Goal: Information Seeking & Learning: Learn about a topic

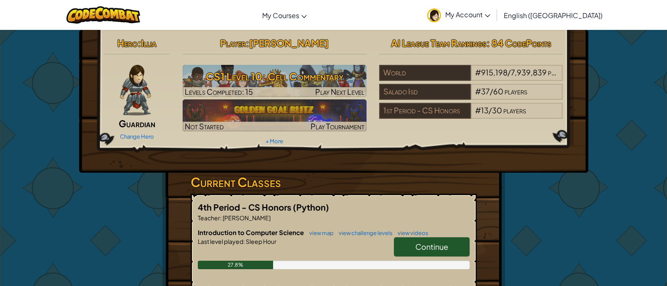
click at [427, 242] on span "Continue" at bounding box center [432, 247] width 33 height 10
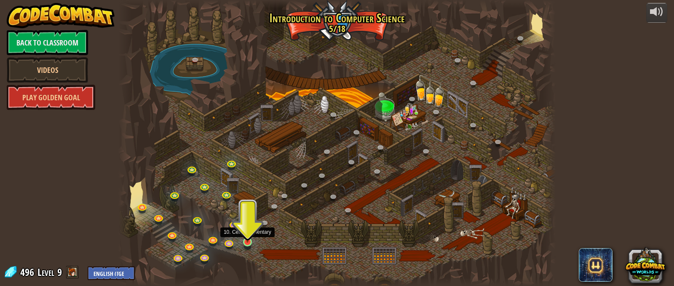
click at [247, 237] on img at bounding box center [247, 230] width 11 height 24
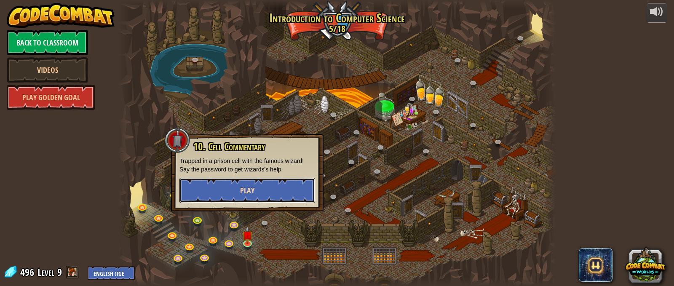
click at [277, 183] on button "Play" at bounding box center [247, 190] width 136 height 25
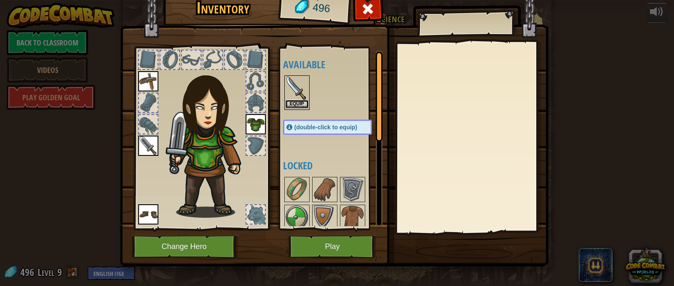
click at [287, 103] on button "Equip" at bounding box center [297, 104] width 24 height 9
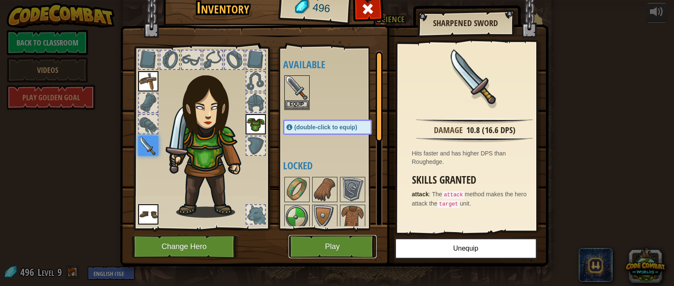
click at [340, 242] on button "Play" at bounding box center [332, 246] width 88 height 23
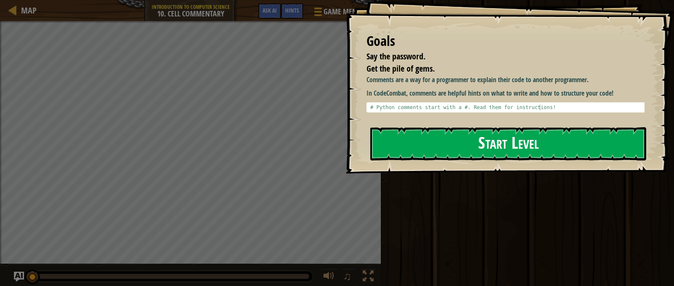
click at [495, 152] on button "Start Level" at bounding box center [508, 143] width 276 height 33
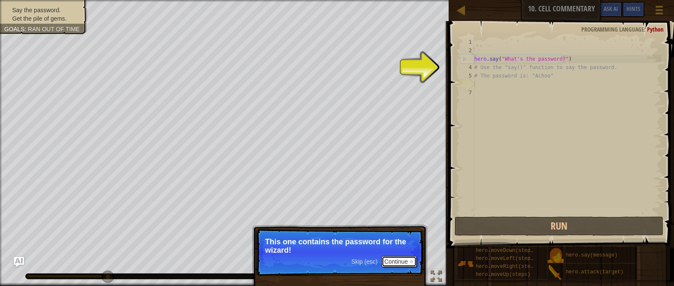
click at [391, 262] on button "Continue" at bounding box center [398, 261] width 35 height 11
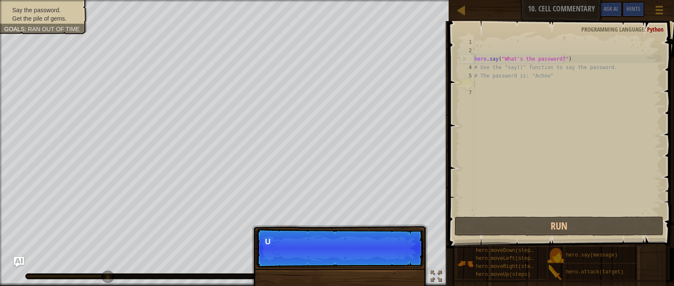
scroll to position [4, 0]
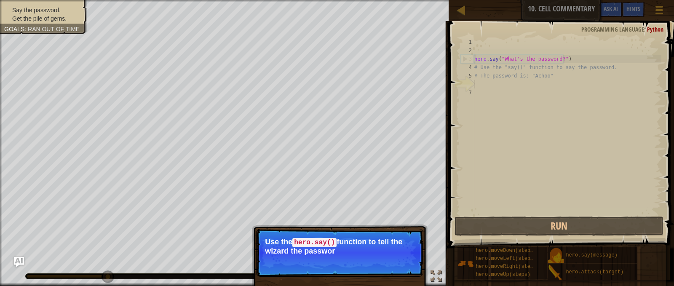
click at [354, 248] on p "Use the hero.say() function to tell the wizard the passwor" at bounding box center [339, 246] width 149 height 18
click at [477, 88] on div "hero . say ( "What's the password?" ) # Use the "say()" function to say the pas…" at bounding box center [566, 135] width 189 height 194
click at [478, 83] on div "hero . say ( "What's the password?" ) # Use the "say()" function to say the pas…" at bounding box center [566, 135] width 189 height 194
click at [402, 258] on button "Continue" at bounding box center [398, 262] width 35 height 11
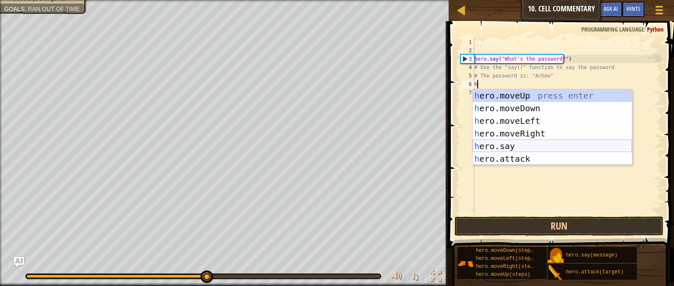
click at [503, 145] on div "h ero.moveUp press enter h ero.moveDown press enter h ero.moveLeft press enter …" at bounding box center [551, 139] width 159 height 101
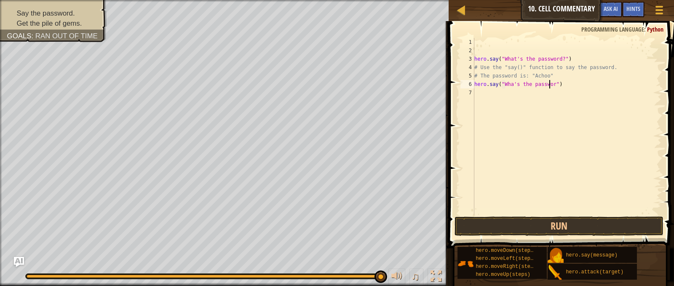
scroll to position [4, 7]
type textarea "hero.say("Wha's the password")"
click at [557, 223] on button "Run" at bounding box center [558, 225] width 208 height 19
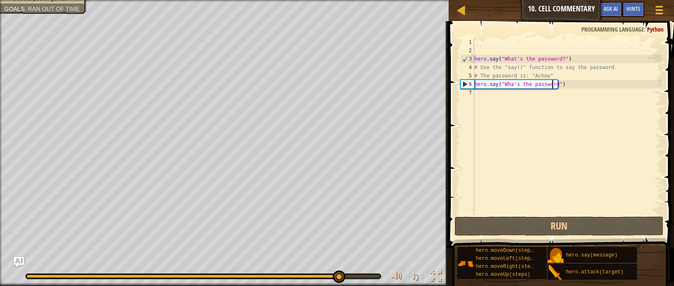
click at [477, 92] on div "hero . say ( "What's the password?" ) # Use the "say()" function to say the pas…" at bounding box center [566, 135] width 189 height 194
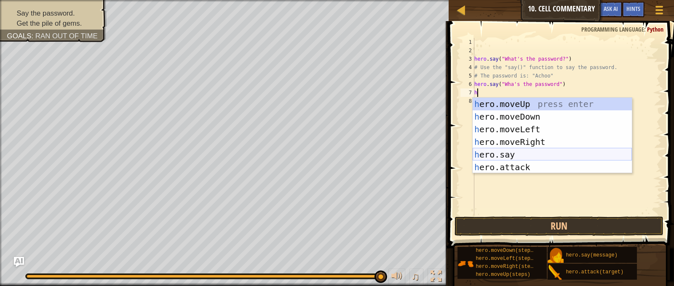
click at [536, 156] on div "h ero.moveUp press enter h ero.moveDown press enter h ero.moveLeft press enter …" at bounding box center [551, 148] width 159 height 101
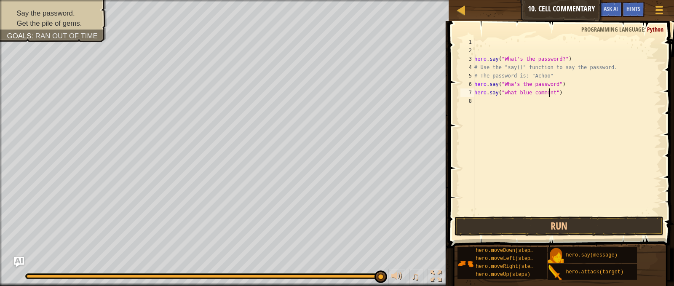
scroll to position [4, 7]
type textarea "hero.say("what blue comments")"
click at [554, 220] on button "Run" at bounding box center [558, 225] width 208 height 19
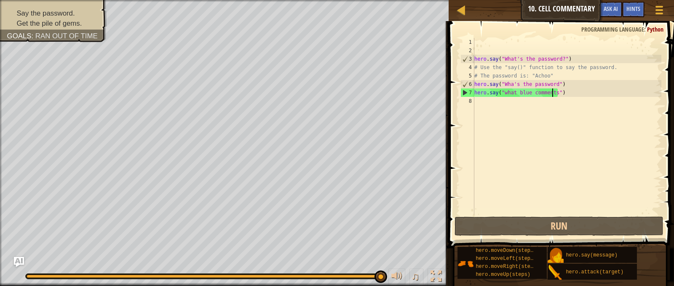
click at [475, 102] on div "hero . say ( "What's the password?" ) # Use the "say()" function to say the pas…" at bounding box center [566, 135] width 189 height 194
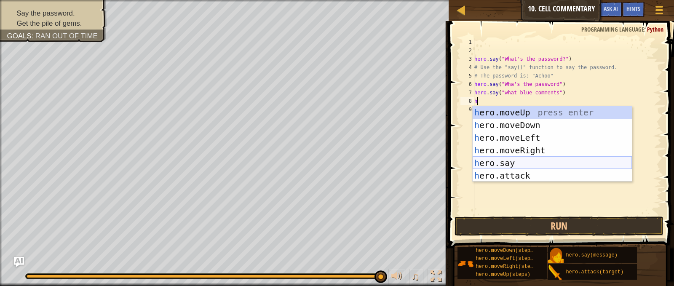
click at [532, 166] on div "h ero.moveUp press enter h ero.moveDown press enter h ero.moveLeft press enter …" at bounding box center [551, 156] width 159 height 101
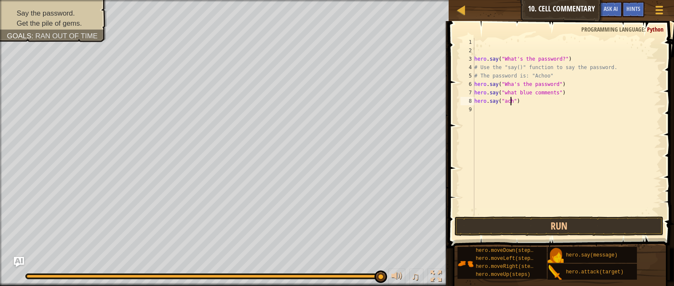
scroll to position [4, 3]
type textarea "hero.say("achoo")"
click at [488, 110] on div "hero . say ( "What's the password?" ) # Use the "say()" function to say the pas…" at bounding box center [566, 135] width 189 height 194
type textarea "h"
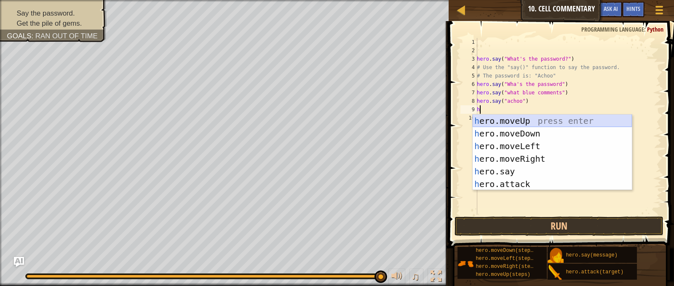
click at [516, 117] on div "h ero.moveUp press enter h ero.moveDown press enter h ero.moveLeft press enter …" at bounding box center [551, 165] width 159 height 101
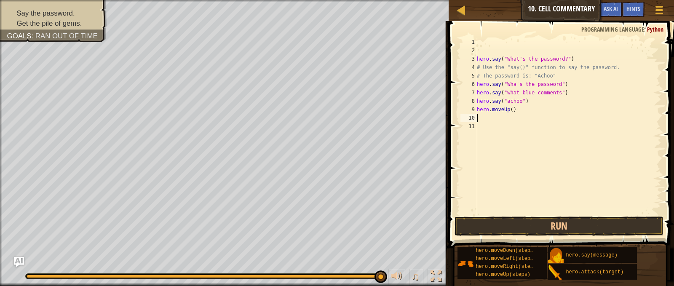
type textarea "h"
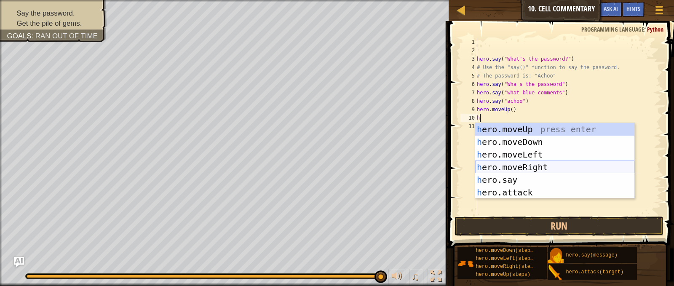
click at [514, 165] on div "h ero.moveUp press enter h ero.moveDown press enter h ero.moveLeft press enter …" at bounding box center [554, 173] width 159 height 101
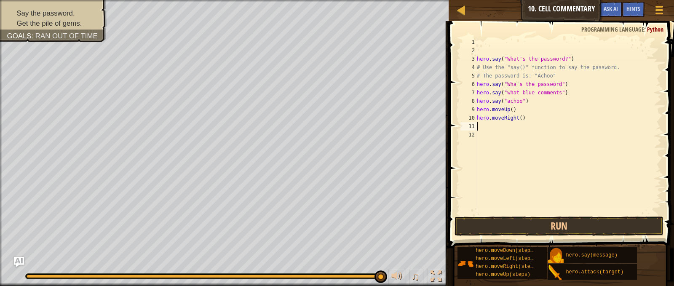
type textarea "h"
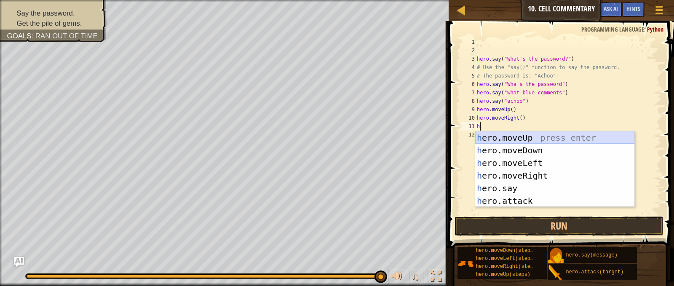
click at [517, 135] on div "h ero.moveUp press enter h ero.moveDown press enter h ero.moveLeft press enter …" at bounding box center [554, 181] width 159 height 101
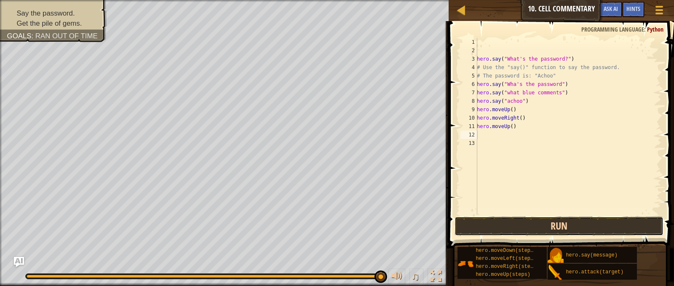
click at [543, 224] on button "Run" at bounding box center [558, 225] width 208 height 19
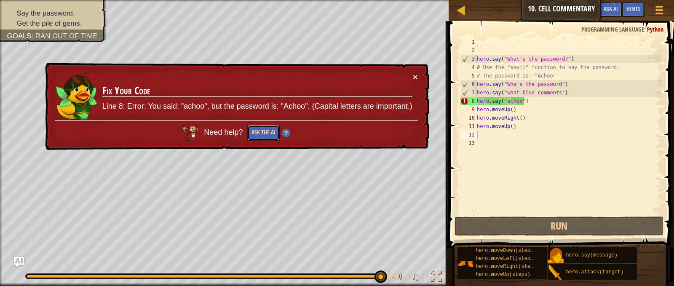
click at [266, 128] on button "Ask the AI" at bounding box center [263, 133] width 32 height 16
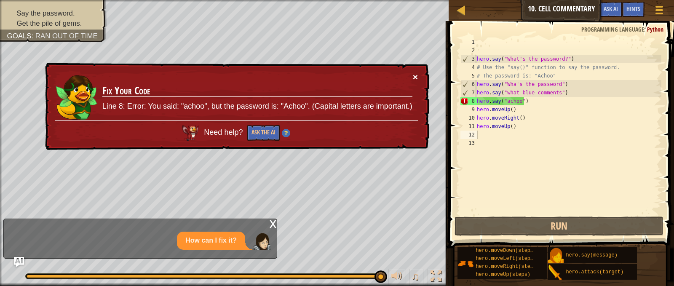
click at [414, 75] on button "×" at bounding box center [415, 76] width 5 height 9
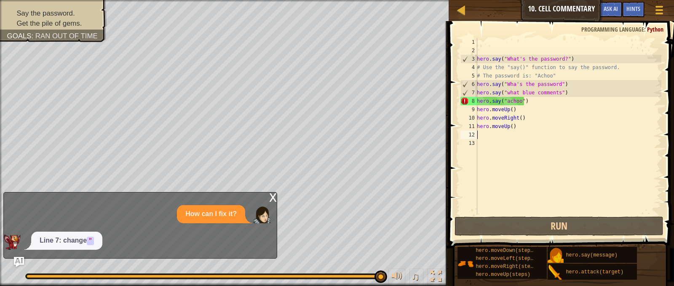
click at [506, 101] on div "hero . say ( "What's the password?" ) # Use the "say()" function to say the pas…" at bounding box center [568, 135] width 186 height 194
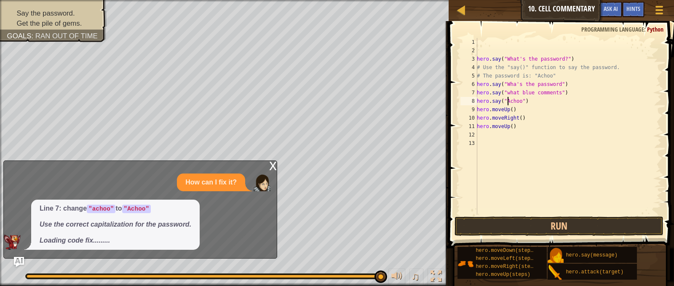
scroll to position [4, 3]
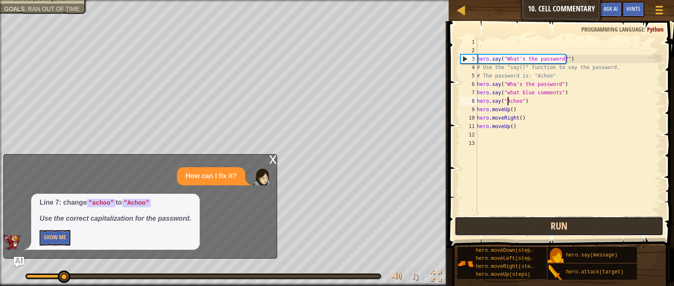
click at [528, 221] on button "Run" at bounding box center [558, 225] width 208 height 19
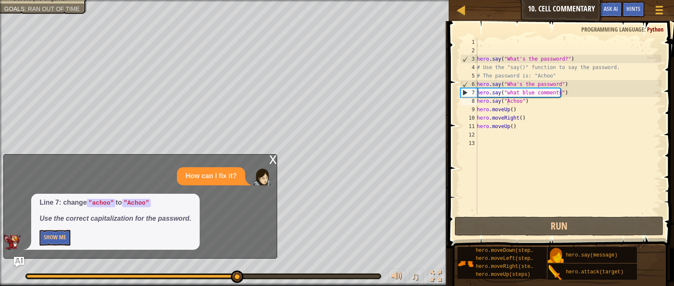
click at [270, 156] on div "x" at bounding box center [273, 159] width 8 height 8
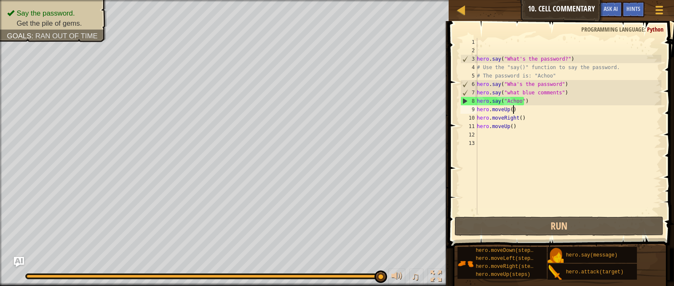
click at [533, 110] on div "hero . say ( "What's the password?" ) # Use the "say()" function to say the pas…" at bounding box center [568, 135] width 186 height 194
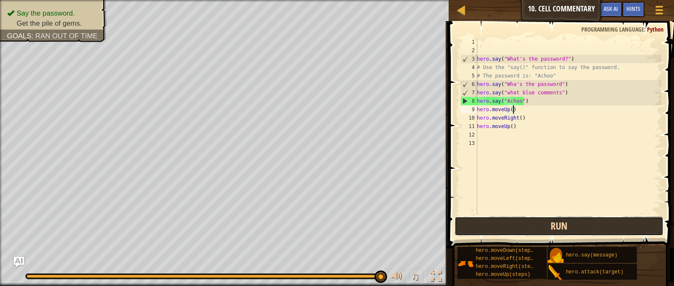
click at [528, 225] on button "Run" at bounding box center [558, 225] width 208 height 19
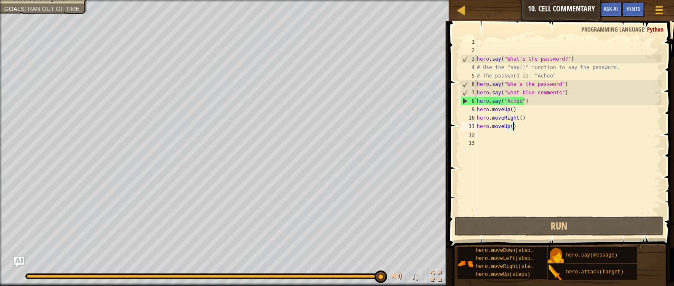
click at [514, 130] on div "hero . say ( "What's the password?" ) # Use the "say()" function to say the pas…" at bounding box center [568, 135] width 186 height 194
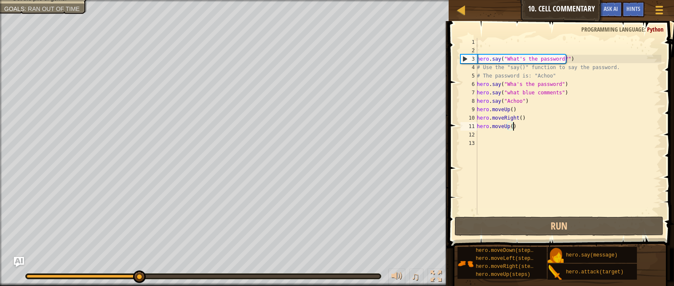
click at [186, 160] on div "Say the password. Get the pile of gems. Goals : Ran out of time ♫ Illia 88 x: 2…" at bounding box center [337, 143] width 674 height 286
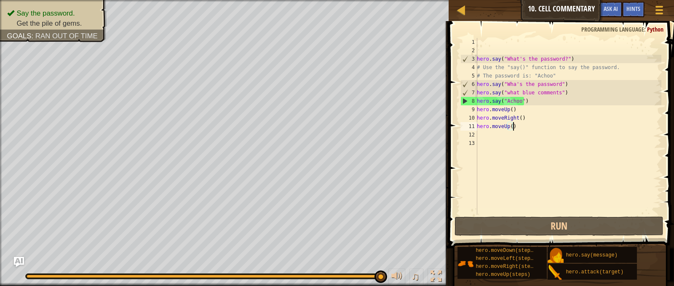
drag, startPoint x: 186, startPoint y: 277, endPoint x: 419, endPoint y: 261, distance: 233.7
click at [419, 261] on div "♫" at bounding box center [224, 273] width 448 height 25
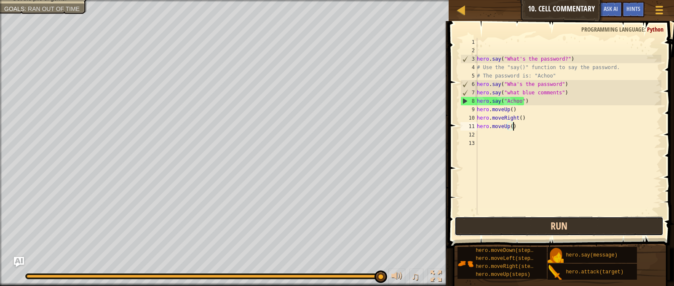
click at [527, 224] on button "Run" at bounding box center [558, 225] width 208 height 19
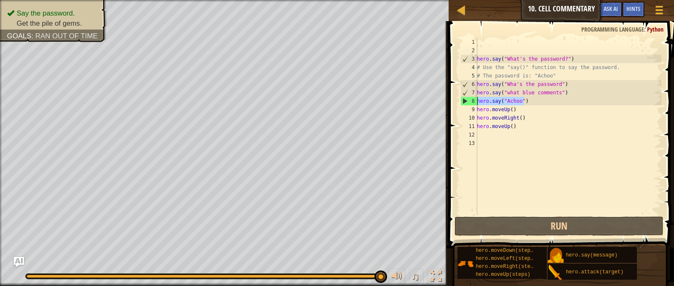
drag, startPoint x: 523, startPoint y: 101, endPoint x: 475, endPoint y: 104, distance: 48.1
click at [475, 104] on div "hero.moveUp() 1 2 3 4 5 6 7 8 9 10 11 12 13 hero . say ( "What's the password?"…" at bounding box center [559, 126] width 202 height 177
type textarea "hero.say("Achoo")"
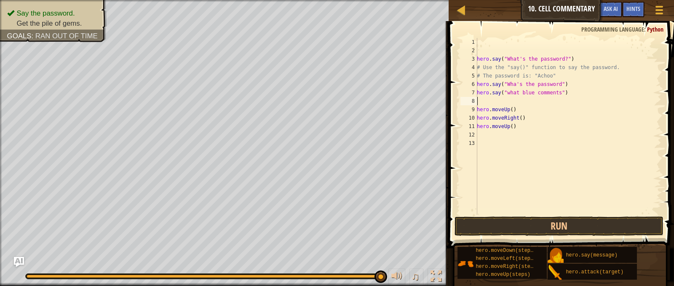
click at [495, 138] on div "hero . say ( "What's the password?" ) # Use the "say()" function to say the pas…" at bounding box center [568, 135] width 186 height 194
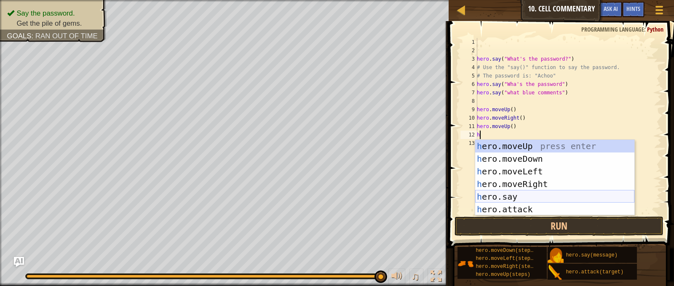
click at [538, 193] on div "h ero.moveUp press enter h ero.moveDown press enter h ero.moveLeft press enter …" at bounding box center [554, 190] width 159 height 101
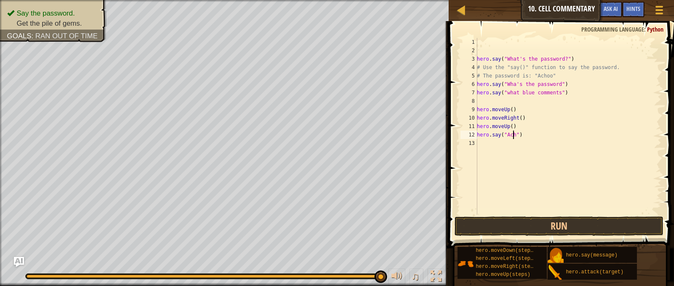
scroll to position [4, 3]
drag, startPoint x: 570, startPoint y: 229, endPoint x: 579, endPoint y: 221, distance: 11.6
click at [570, 228] on button "Run" at bounding box center [558, 225] width 208 height 19
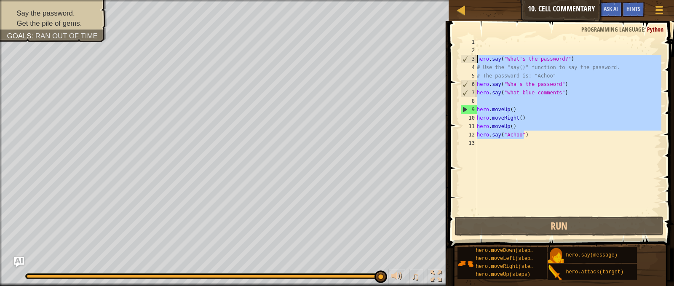
drag, startPoint x: 531, startPoint y: 137, endPoint x: 474, endPoint y: 56, distance: 99.1
click at [474, 56] on div "hero.say("Achoo") 1 2 3 4 5 6 7 8 9 10 11 12 13 hero . say ( "What's the passwo…" at bounding box center [559, 126] width 202 height 177
type textarea "hero.say("What's the password?") # Use the "say()" function to say the password."
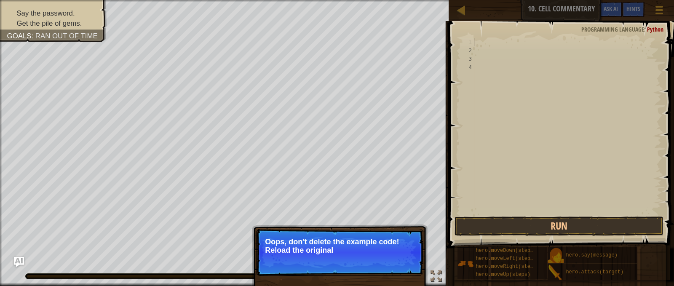
click at [477, 46] on div at bounding box center [566, 135] width 189 height 194
click at [395, 263] on button "↻ Reload" at bounding box center [397, 260] width 37 height 13
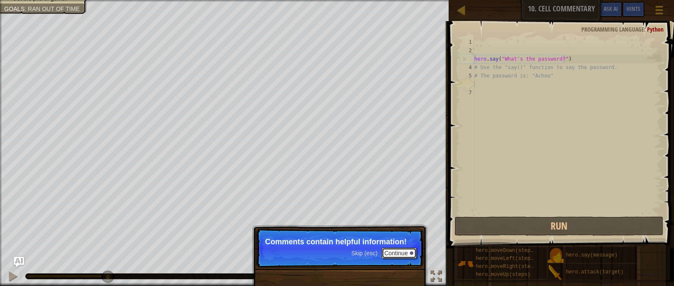
click at [389, 250] on button "Continue" at bounding box center [398, 253] width 35 height 11
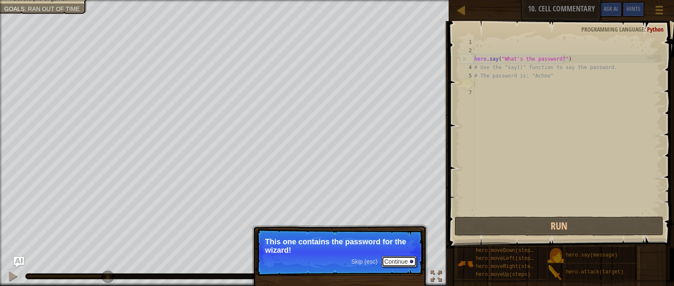
click at [394, 261] on button "Continue" at bounding box center [398, 261] width 35 height 11
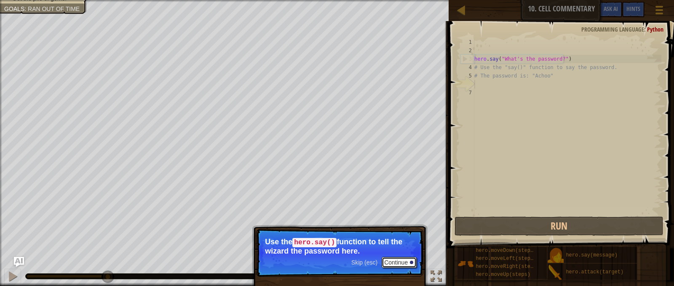
click at [399, 259] on button "Continue" at bounding box center [398, 262] width 35 height 11
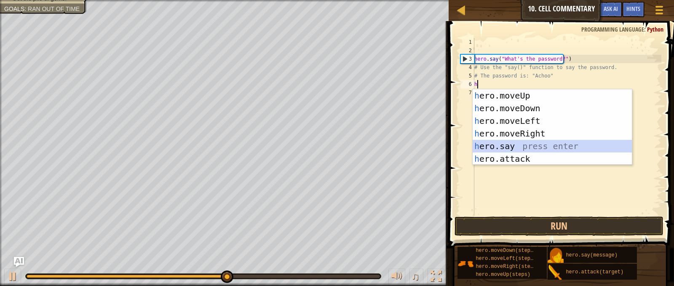
click at [497, 146] on div "h ero.moveUp press enter h ero.moveDown press enter h ero.moveLeft press enter …" at bounding box center [551, 139] width 159 height 101
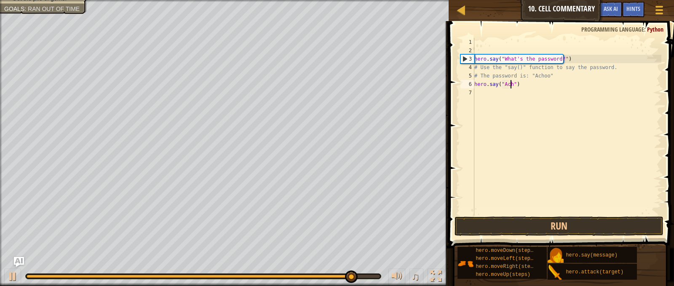
scroll to position [4, 3]
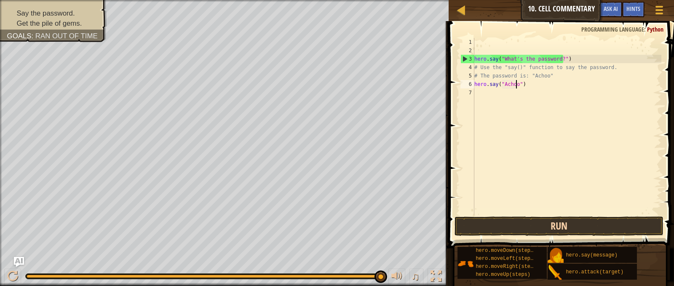
type textarea "hero.say("Achoo")"
click at [590, 228] on button "Run" at bounding box center [558, 225] width 208 height 19
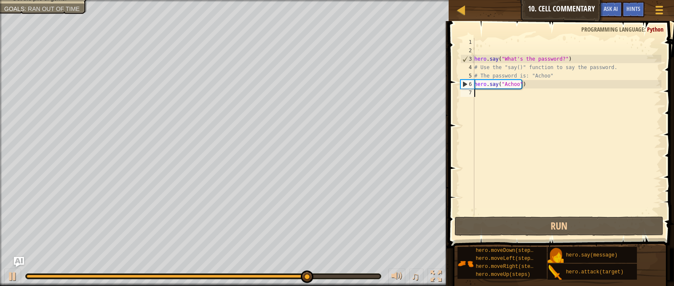
click at [492, 98] on div "hero . say ( "What's the password?" ) # Use the "say()" function to say the pas…" at bounding box center [566, 135] width 189 height 194
type textarea "h"
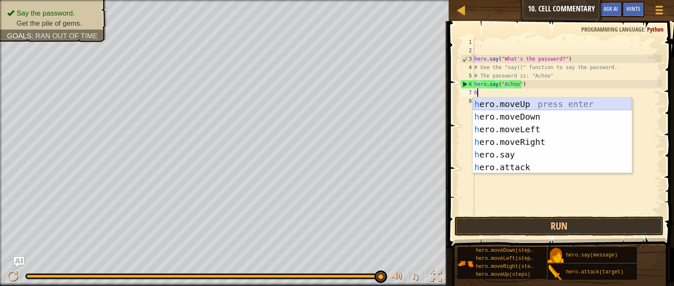
click at [522, 103] on div "h ero.moveUp press enter h ero.moveDown press enter h ero.moveLeft press enter …" at bounding box center [551, 148] width 159 height 101
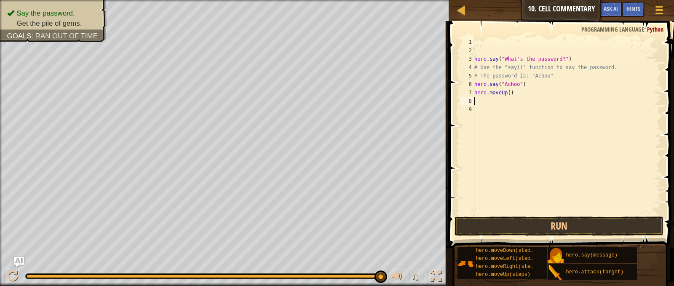
type textarea "h"
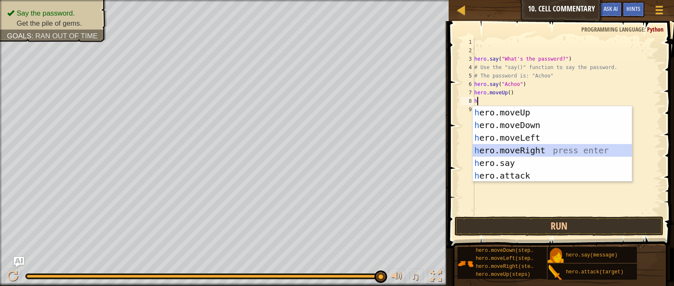
click at [536, 149] on div "h ero.moveUp press enter h ero.moveDown press enter h ero.moveLeft press enter …" at bounding box center [551, 156] width 159 height 101
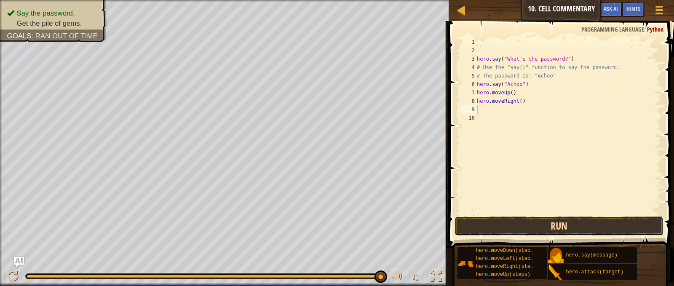
click at [567, 221] on button "Run" at bounding box center [558, 225] width 208 height 19
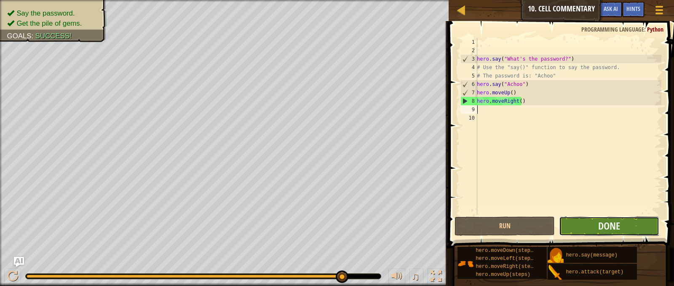
click at [626, 229] on button "Done" at bounding box center [609, 225] width 100 height 19
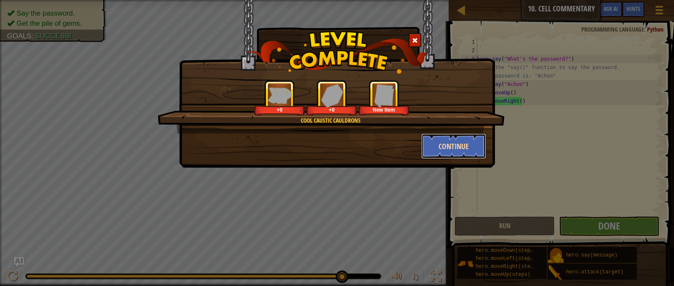
click at [441, 147] on button "Continue" at bounding box center [453, 145] width 65 height 25
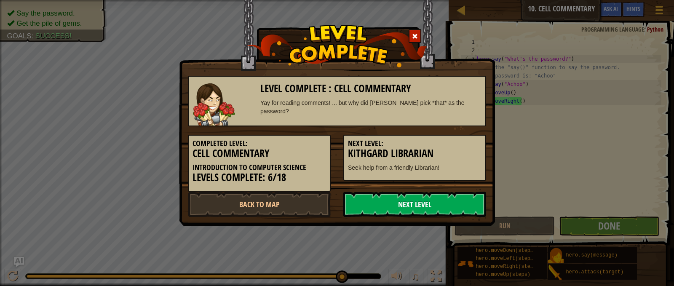
click at [447, 199] on link "Next Level" at bounding box center [414, 204] width 143 height 25
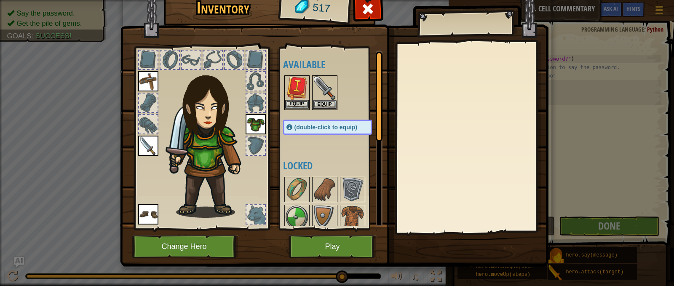
click at [296, 98] on img at bounding box center [297, 88] width 24 height 24
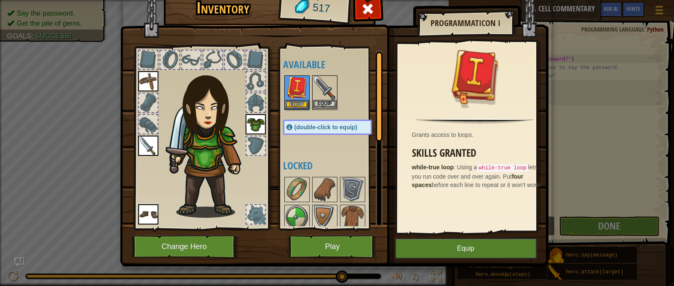
click at [322, 99] on img at bounding box center [325, 88] width 24 height 24
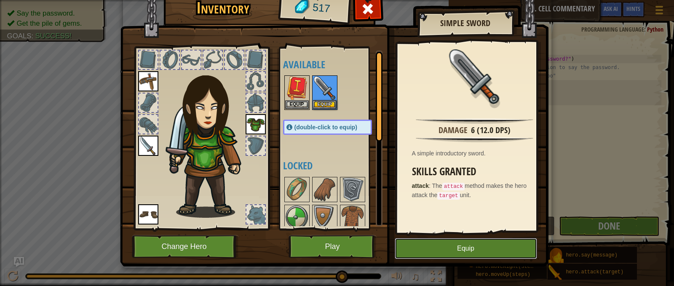
click at [417, 247] on button "Equip" at bounding box center [465, 248] width 142 height 21
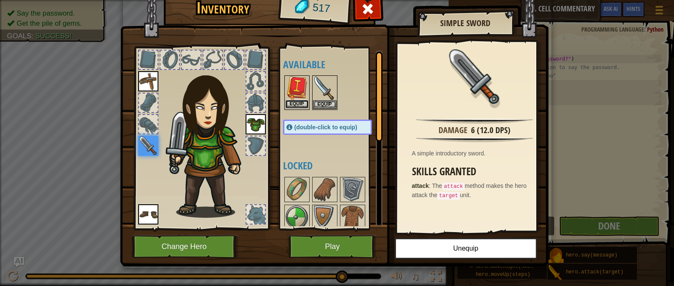
click at [289, 101] on button "Equip" at bounding box center [297, 104] width 24 height 9
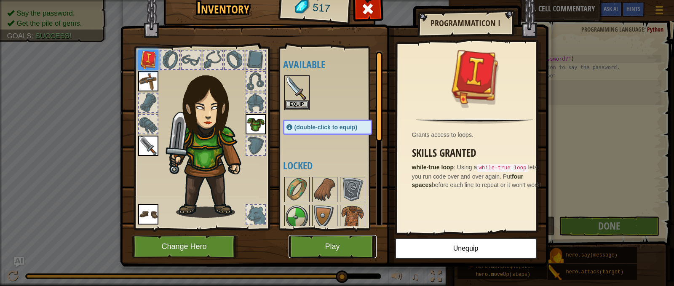
click at [321, 251] on button "Play" at bounding box center [332, 246] width 88 height 23
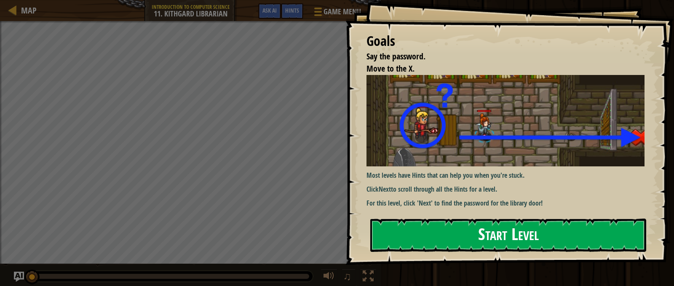
click at [432, 218] on button "Start Level" at bounding box center [508, 234] width 276 height 33
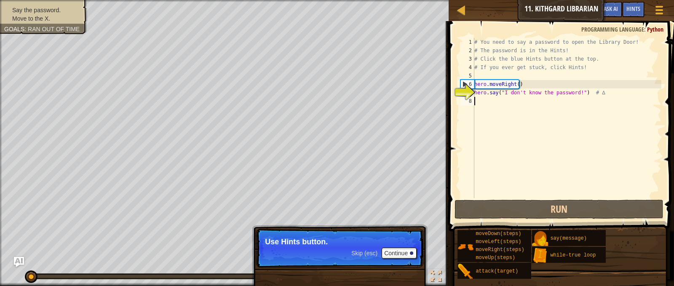
click at [498, 100] on div "# You need to say a password to open the Library Door! # The password is in the…" at bounding box center [566, 126] width 189 height 177
click at [400, 251] on button "Continue" at bounding box center [398, 253] width 35 height 11
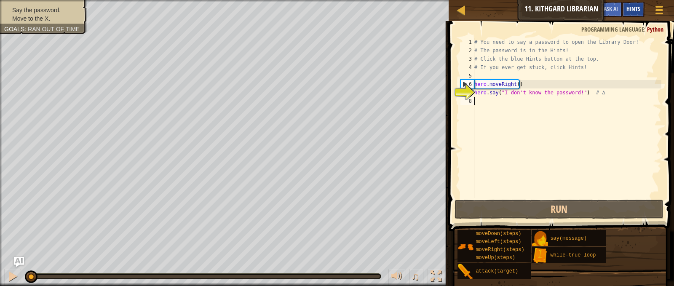
click at [627, 12] on span "Hints" at bounding box center [633, 9] width 14 height 8
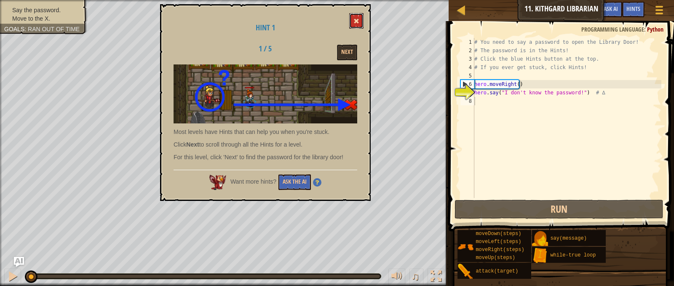
click at [351, 20] on button at bounding box center [356, 21] width 14 height 16
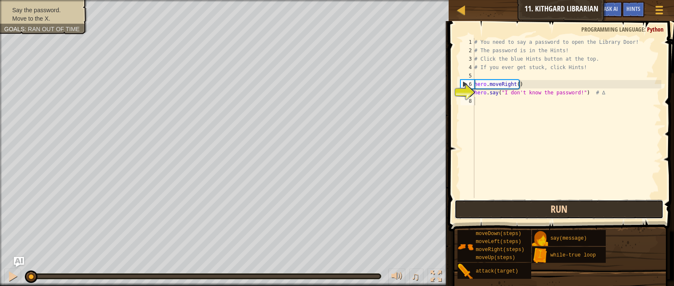
click at [620, 209] on button "Run" at bounding box center [558, 209] width 208 height 19
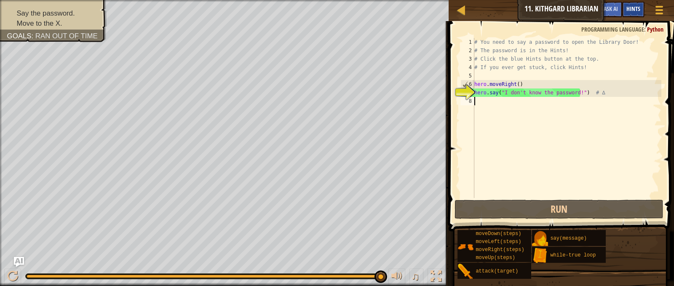
click at [636, 10] on span "Hints" at bounding box center [633, 9] width 14 height 8
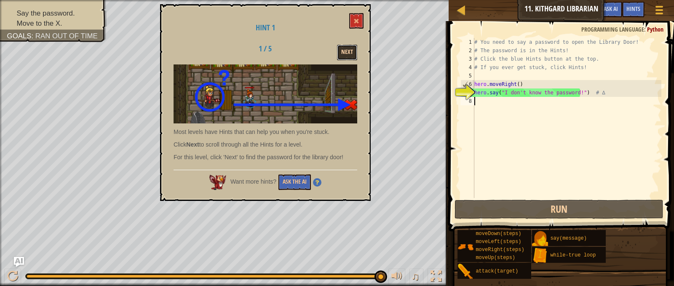
click at [344, 47] on button "Next" at bounding box center [347, 53] width 20 height 16
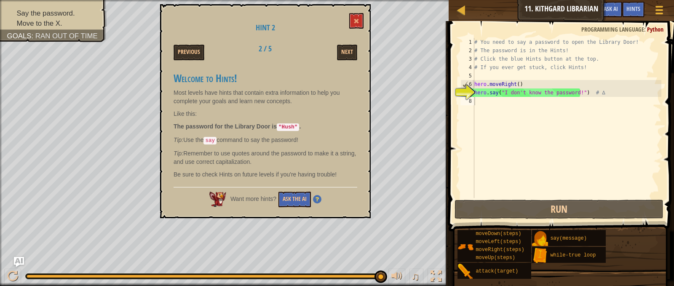
click at [352, 29] on h1 "Hint 2" at bounding box center [265, 28] width 184 height 8
click at [358, 17] on button at bounding box center [356, 21] width 14 height 16
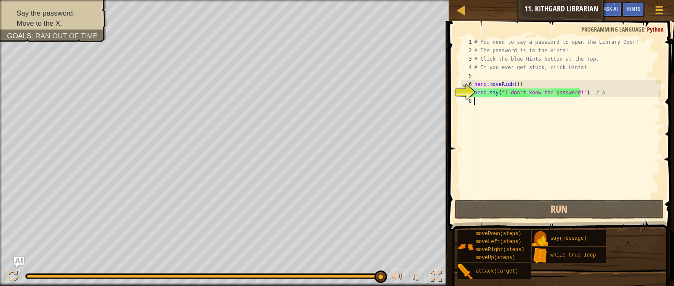
click at [480, 105] on div "# You need to say a password to open the Library Door! # The password is in the…" at bounding box center [566, 126] width 189 height 177
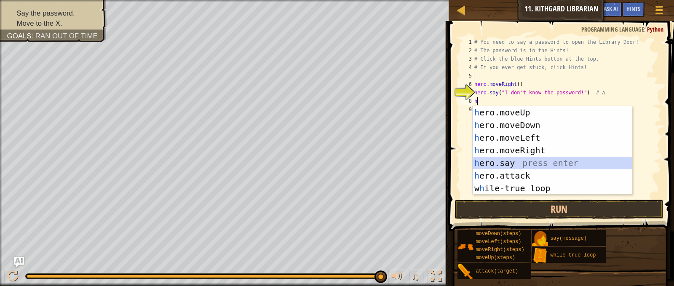
click at [518, 162] on div "h ero.moveUp press enter h ero.moveDown press enter h ero.moveLeft press enter …" at bounding box center [551, 163] width 159 height 114
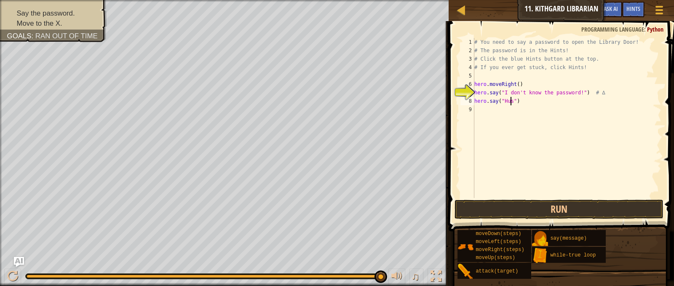
scroll to position [4, 3]
type textarea "hero.say("Hush")"
click at [607, 206] on button "Run" at bounding box center [558, 209] width 208 height 19
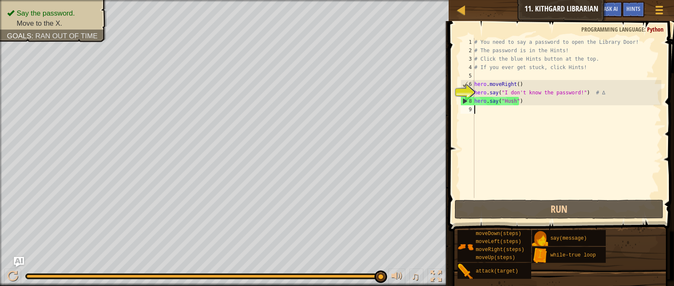
click at [477, 111] on div "# You need to say a password to open the Library Door! # The password is in the…" at bounding box center [566, 126] width 189 height 177
type textarea "h"
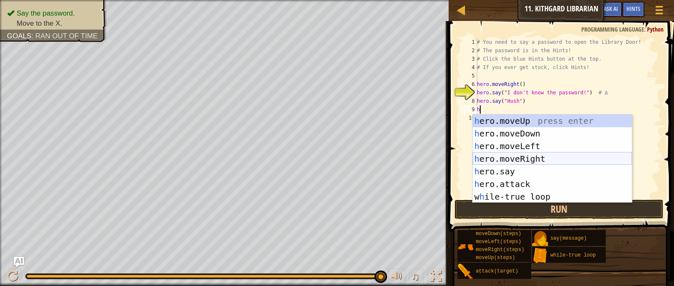
click at [520, 159] on div "h ero.moveUp press enter h ero.moveDown press enter h ero.moveLeft press enter …" at bounding box center [551, 172] width 159 height 114
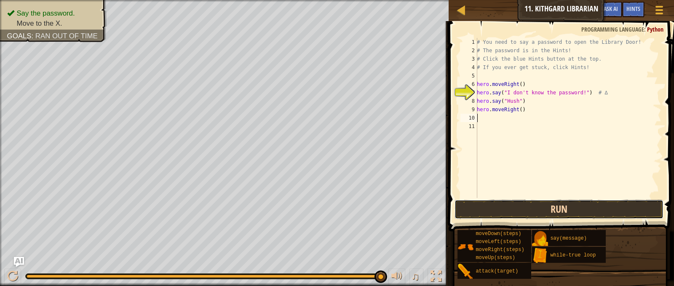
click at [541, 208] on button "Run" at bounding box center [558, 209] width 208 height 19
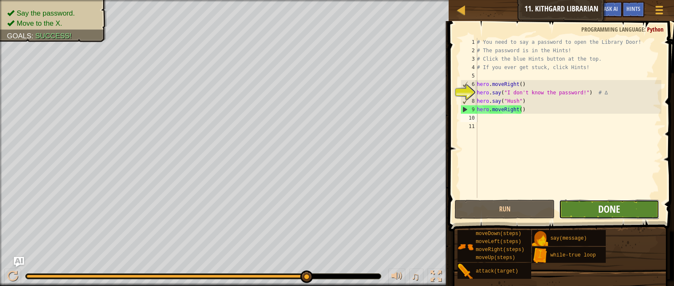
click at [597, 205] on button "Done" at bounding box center [609, 209] width 100 height 19
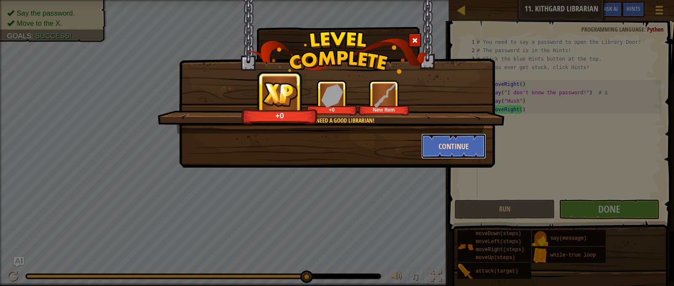
click at [449, 153] on button "Continue" at bounding box center [453, 145] width 65 height 25
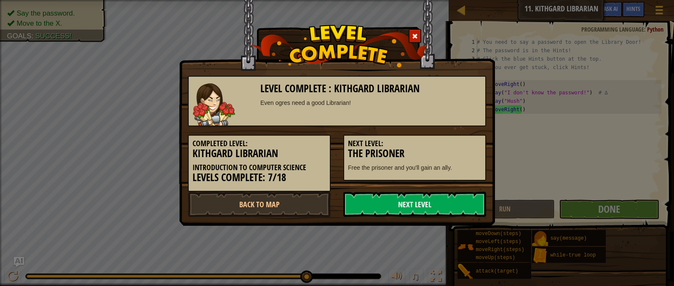
click at [397, 201] on link "Next Level" at bounding box center [414, 204] width 143 height 25
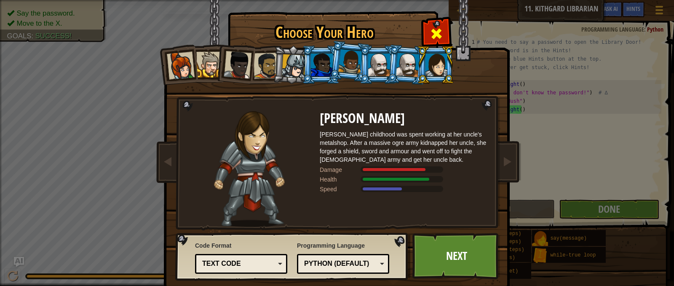
click at [437, 24] on div at bounding box center [436, 32] width 27 height 27
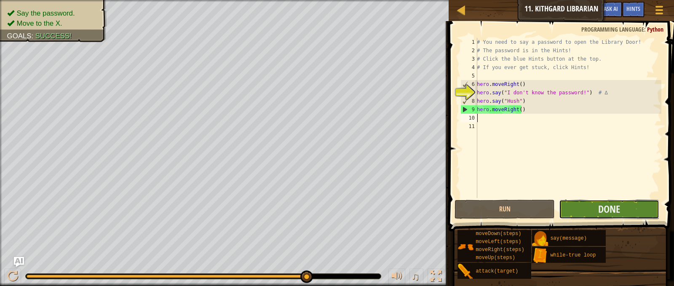
click at [578, 205] on button "Done" at bounding box center [609, 209] width 100 height 19
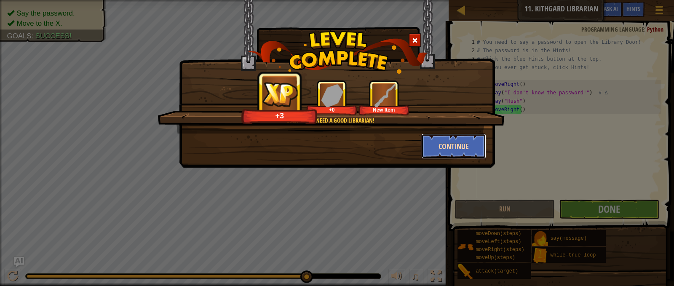
click at [442, 146] on button "Continue" at bounding box center [453, 145] width 65 height 25
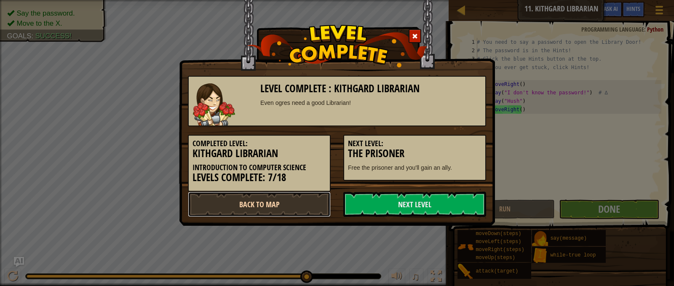
click at [305, 197] on link "Back to Map" at bounding box center [259, 204] width 143 height 25
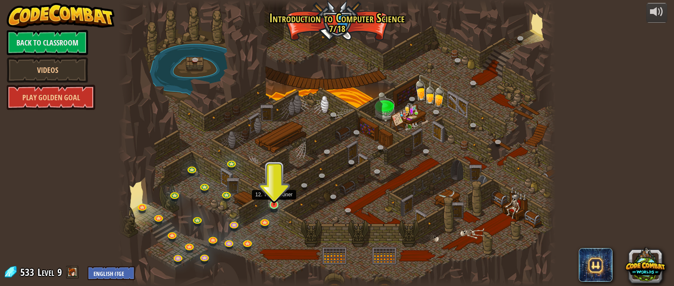
click at [273, 205] on img at bounding box center [274, 193] width 11 height 24
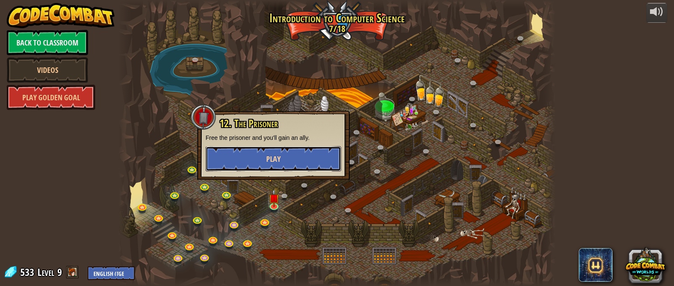
click at [275, 161] on span "Play" at bounding box center [273, 159] width 14 height 11
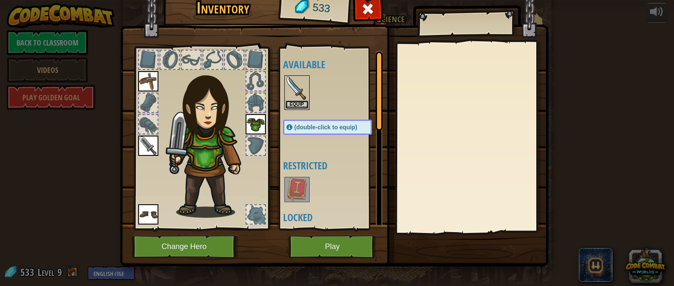
click at [289, 107] on button "Equip" at bounding box center [297, 104] width 24 height 9
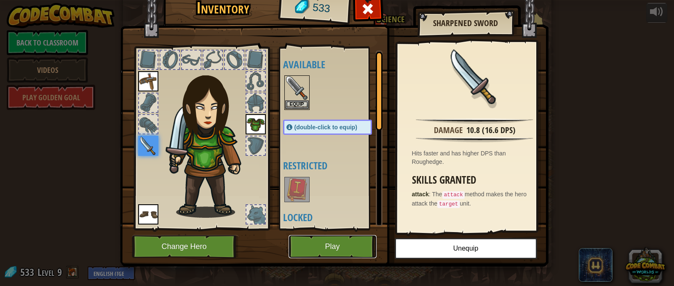
click at [351, 240] on button "Play" at bounding box center [332, 246] width 88 height 23
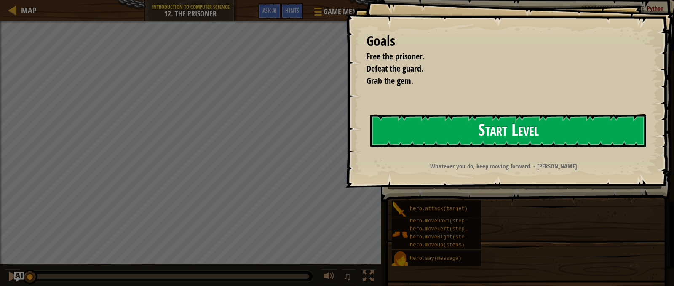
click at [433, 129] on button "Start Level" at bounding box center [508, 130] width 276 height 33
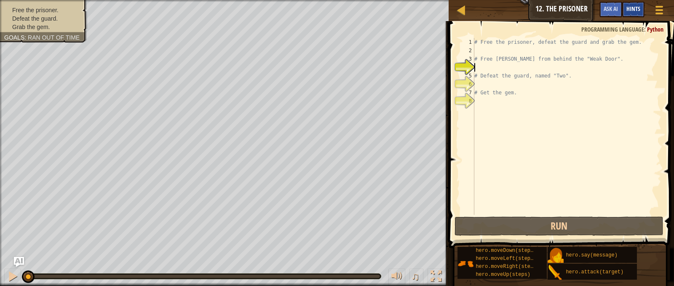
click at [629, 6] on span "Hints" at bounding box center [633, 9] width 14 height 8
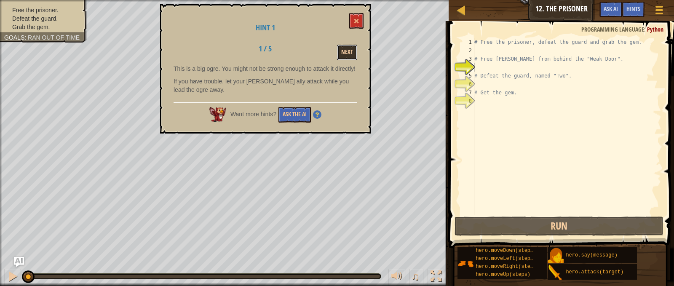
click at [339, 48] on button "Next" at bounding box center [347, 53] width 20 height 16
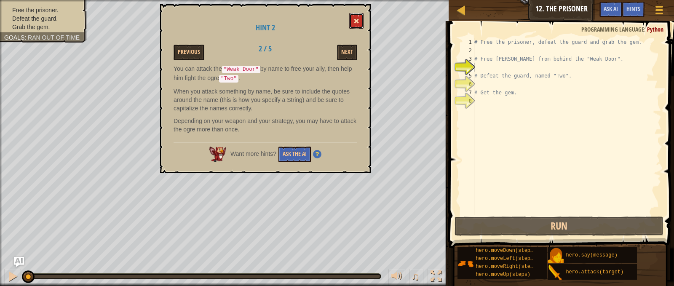
click at [354, 24] on button at bounding box center [356, 21] width 14 height 16
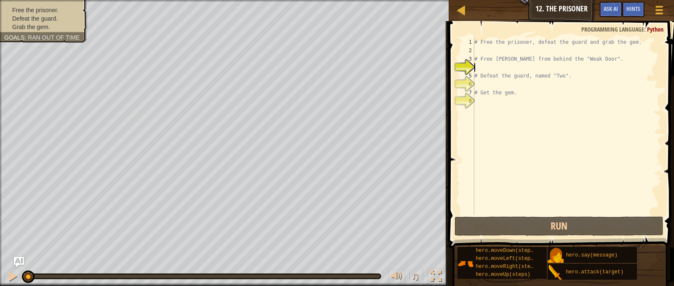
click at [477, 66] on div "# Free the prisoner, defeat the guard and grab the gem. # Free [PERSON_NAME] fr…" at bounding box center [566, 135] width 189 height 194
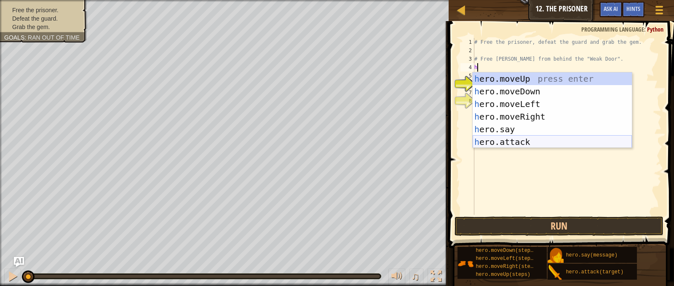
click at [521, 139] on div "h ero.moveUp press enter h ero.moveDown press enter h ero.moveLeft press enter …" at bounding box center [551, 122] width 159 height 101
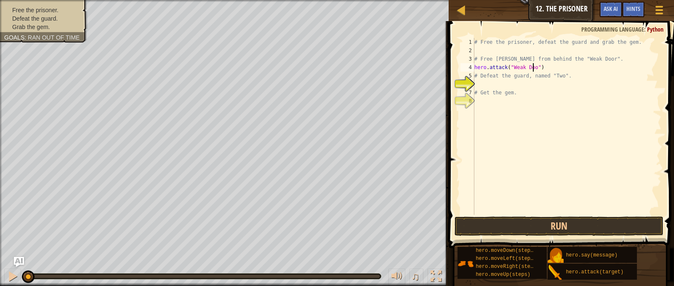
scroll to position [4, 5]
type textarea "hero.attack("Weak Door")"
click at [572, 220] on button "Run" at bounding box center [558, 225] width 208 height 19
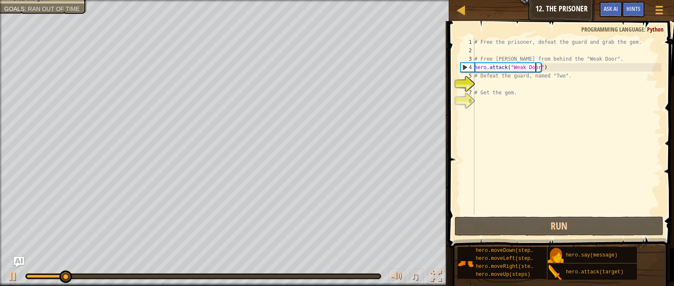
click at [490, 86] on div "# Free the prisoner, defeat the guard and grab the gem. # Free [PERSON_NAME] fr…" at bounding box center [566, 135] width 189 height 194
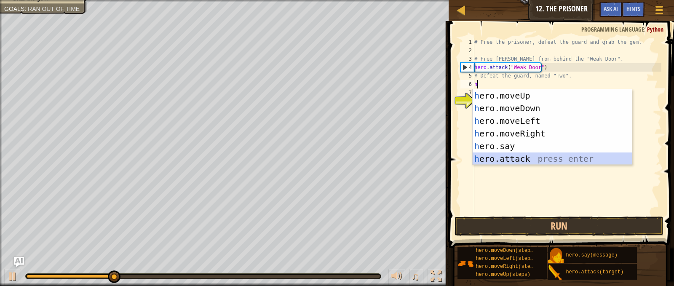
click at [526, 161] on div "h ero.moveUp press enter h ero.moveDown press enter h ero.moveLeft press enter …" at bounding box center [551, 139] width 159 height 101
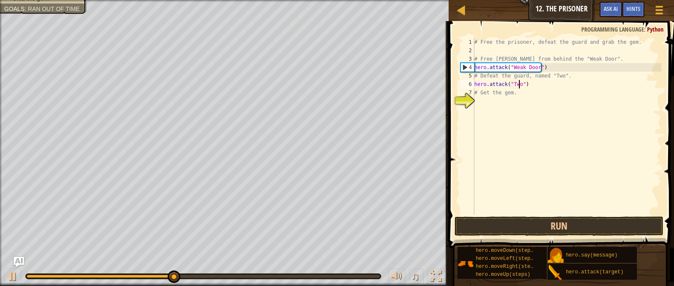
scroll to position [4, 4]
type textarea "hero.attack("Two")"
click at [548, 229] on button "Run" at bounding box center [558, 225] width 208 height 19
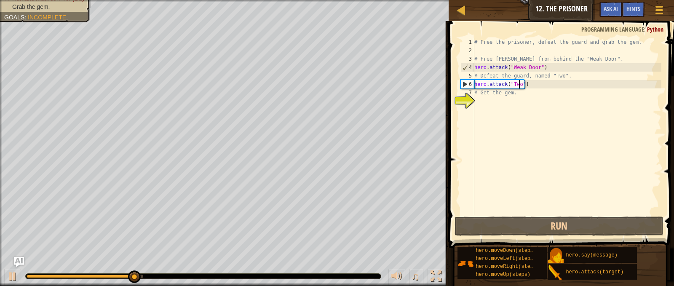
click at [530, 86] on div "# Free the prisoner, defeat the guard and grab the gem. # Free [PERSON_NAME] fr…" at bounding box center [566, 135] width 189 height 194
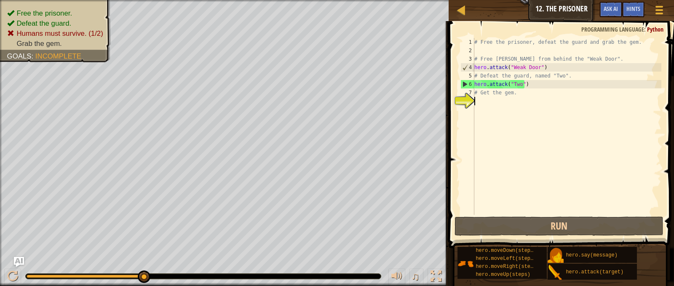
click at [511, 98] on div "# Free the prisoner, defeat the guard and grab the gem. # Free [PERSON_NAME] fr…" at bounding box center [566, 135] width 189 height 194
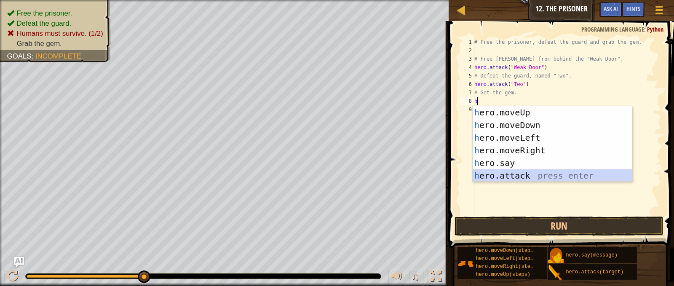
click at [530, 172] on div "h ero.moveUp press enter h ero.moveDown press enter h ero.moveLeft press enter …" at bounding box center [551, 156] width 159 height 101
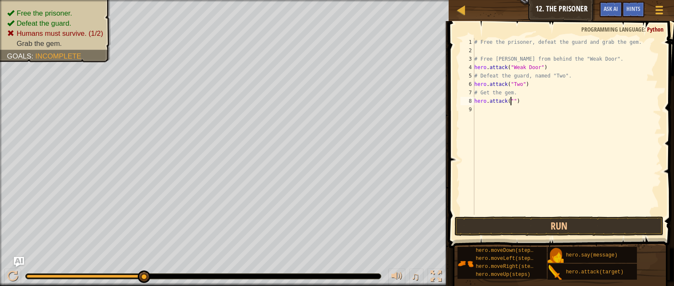
scroll to position [4, 3]
type textarea "hero.attack("Two")"
click at [490, 112] on div "# Free the prisoner, defeat the guard and grab the gem. # Free [PERSON_NAME] fr…" at bounding box center [566, 135] width 189 height 194
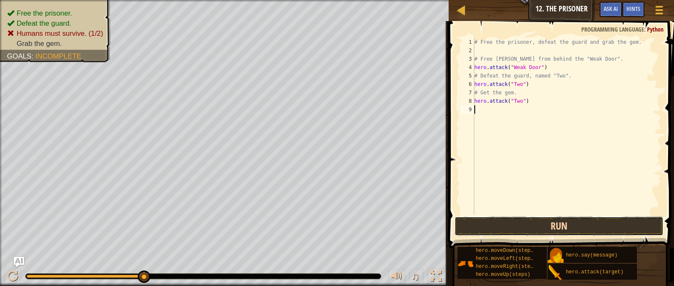
click at [565, 219] on button "Run" at bounding box center [558, 225] width 208 height 19
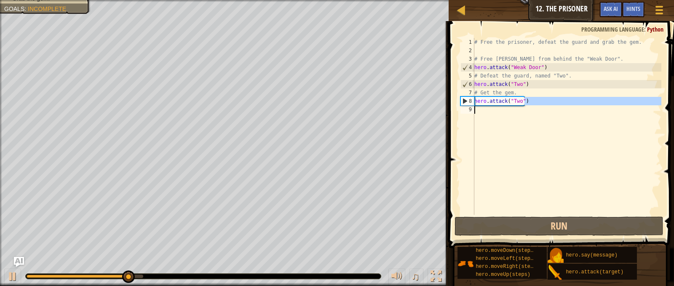
drag, startPoint x: 529, startPoint y: 99, endPoint x: 467, endPoint y: 105, distance: 62.2
click at [468, 105] on div "1 2 3 4 5 6 7 8 9 # Free the prisoner, defeat the guard and grab the gem. # Fre…" at bounding box center [559, 126] width 202 height 177
type textarea "hero.attack("Two")"
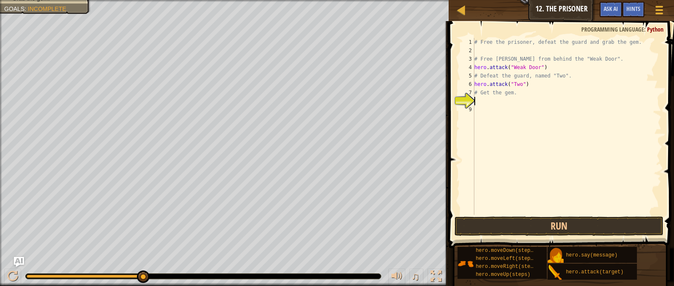
click at [544, 88] on div "# Free the prisoner, defeat the guard and grab the gem. # Free [PERSON_NAME] fr…" at bounding box center [566, 135] width 189 height 194
click at [541, 83] on div "# Free the prisoner, defeat the guard and grab the gem. # Free [PERSON_NAME] fr…" at bounding box center [566, 135] width 189 height 194
type textarea "hero.attack("Two")"
click at [485, 101] on div "# Free the prisoner, defeat the guard and grab the gem. # Free [PERSON_NAME] fr…" at bounding box center [566, 135] width 189 height 194
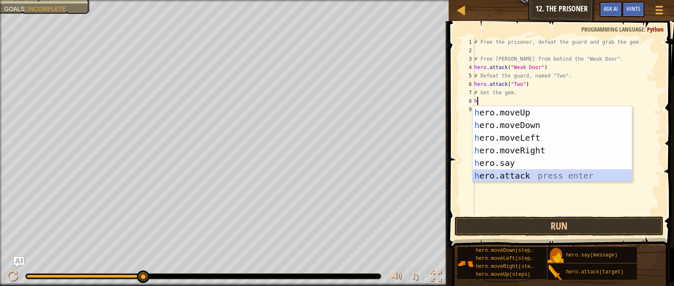
click at [524, 177] on div "h ero.moveUp press enter h ero.moveDown press enter h ero.moveLeft press enter …" at bounding box center [551, 156] width 159 height 101
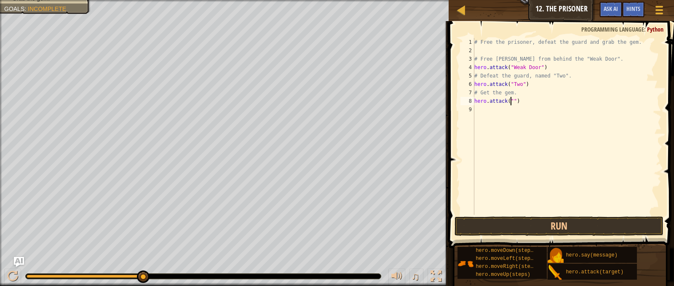
scroll to position [4, 3]
type textarea "hero.attack("Two")"
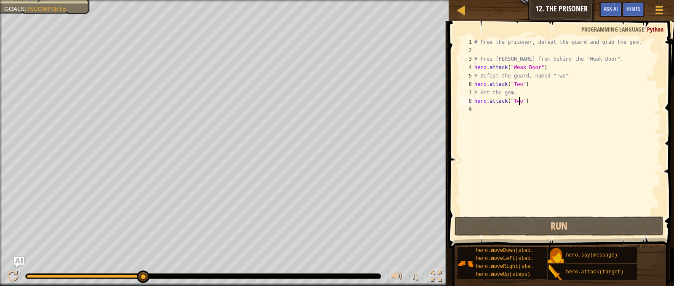
scroll to position [4, 4]
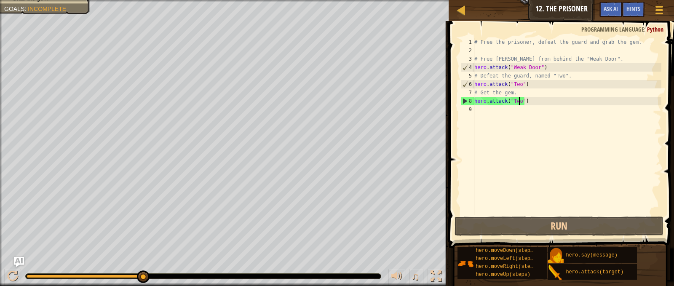
click at [507, 111] on div "# Free the prisoner, defeat the guard and grab the gem. # Free [PERSON_NAME] fr…" at bounding box center [566, 135] width 189 height 194
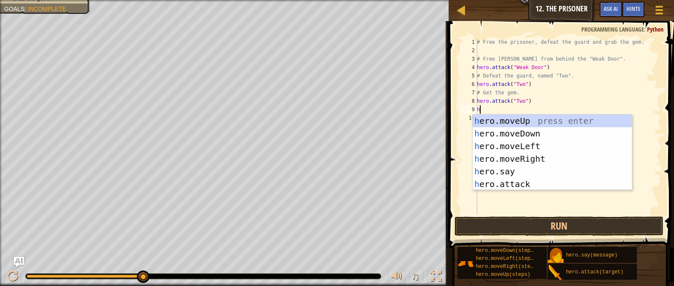
click at [525, 189] on div "h ero.moveUp press enter h ero.moveDown press enter h ero.moveLeft press enter …" at bounding box center [551, 165] width 159 height 101
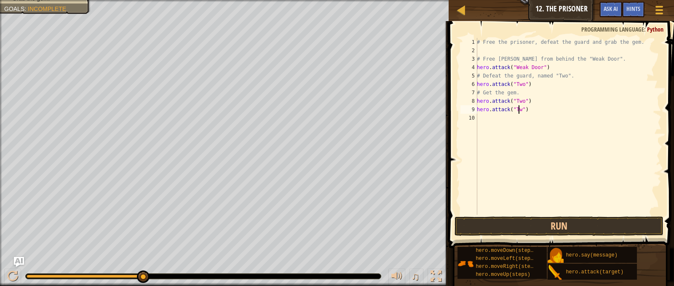
type textarea "hero.attack("Two")"
click at [489, 119] on div "# Free the prisoner, defeat the guard and grab the gem. # Free [PERSON_NAME] fr…" at bounding box center [568, 135] width 186 height 194
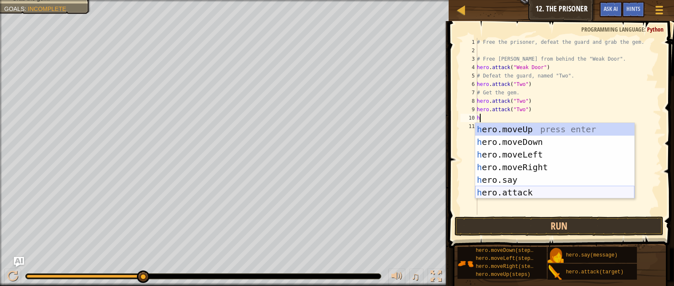
click at [553, 192] on div "h ero.moveUp press enter h ero.moveDown press enter h ero.moveLeft press enter …" at bounding box center [554, 173] width 159 height 101
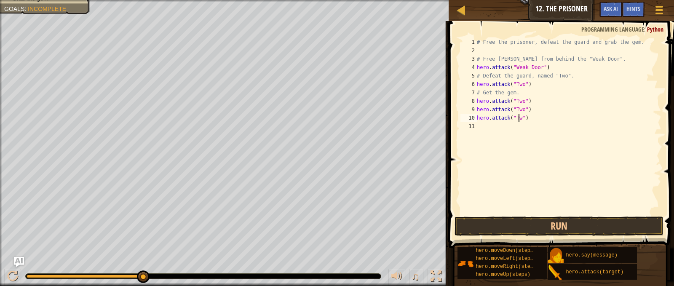
scroll to position [4, 4]
type textarea "hero.attack("Two")"
click at [574, 224] on button "Run" at bounding box center [558, 225] width 208 height 19
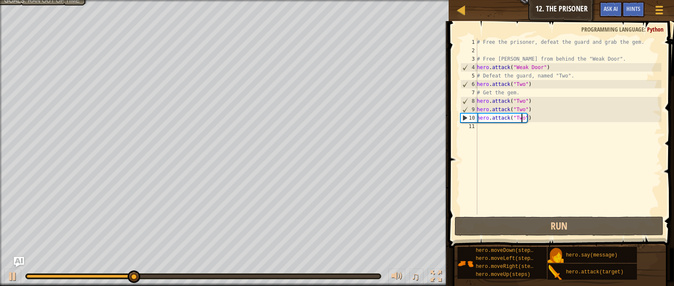
click at [507, 129] on div "# Free the prisoner, defeat the guard and grab the gem. # Free [PERSON_NAME] fr…" at bounding box center [568, 135] width 186 height 194
type textarea "h"
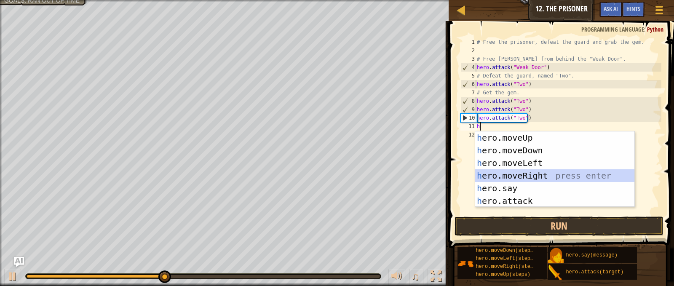
click at [515, 173] on div "h ero.moveUp press enter h ero.moveDown press enter h ero.moveLeft press enter …" at bounding box center [554, 181] width 159 height 101
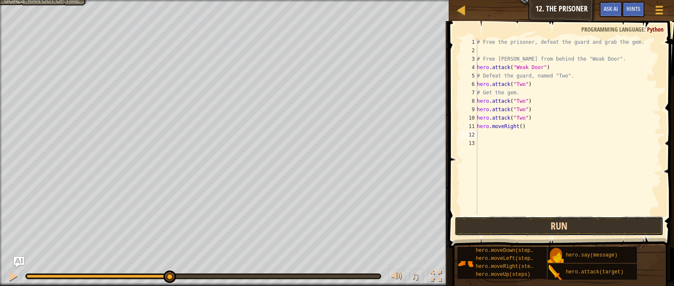
click at [516, 231] on button "Run" at bounding box center [558, 225] width 208 height 19
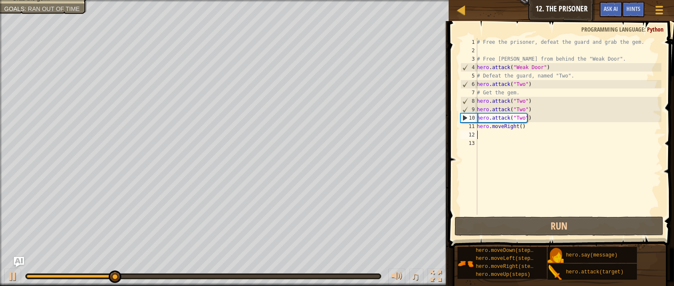
click at [514, 139] on div "# Free the prisoner, defeat the guard and grab the gem. # Free [PERSON_NAME] fr…" at bounding box center [568, 135] width 186 height 194
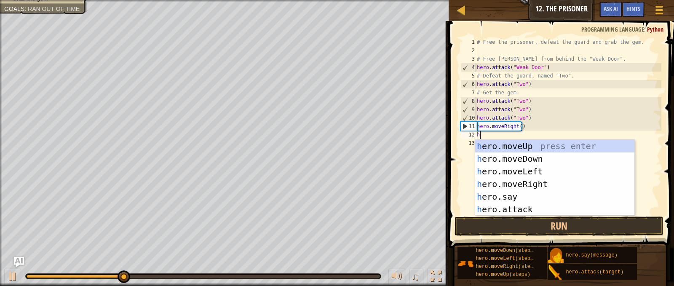
type textarea "he"
click at [504, 156] on div "he ro.moveUp press enter he ro.moveDown press enter he ro.moveLeft press enter …" at bounding box center [554, 190] width 159 height 101
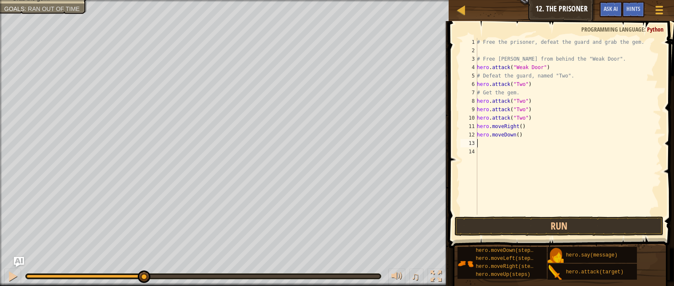
type textarea "h"
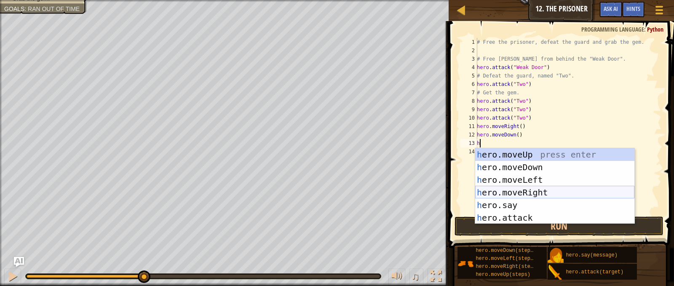
click at [545, 190] on div "h ero.moveUp press enter h ero.moveDown press enter h ero.moveLeft press enter …" at bounding box center [554, 198] width 159 height 101
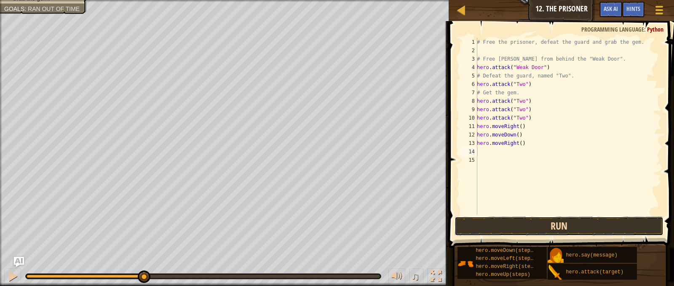
click at [561, 227] on button "Run" at bounding box center [558, 225] width 208 height 19
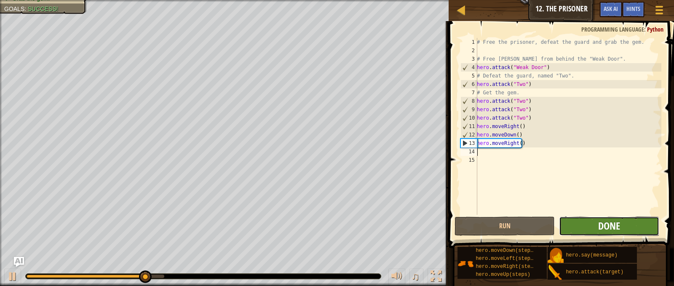
click at [608, 226] on span "Done" at bounding box center [609, 225] width 22 height 13
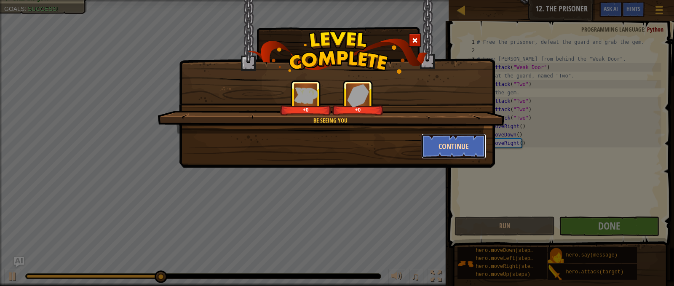
click at [441, 141] on button "Continue" at bounding box center [453, 145] width 65 height 25
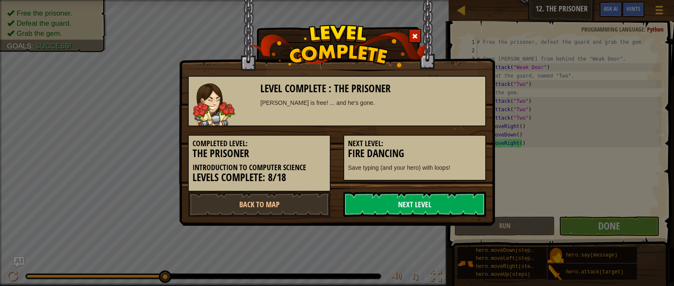
click at [425, 202] on link "Next Level" at bounding box center [414, 204] width 143 height 25
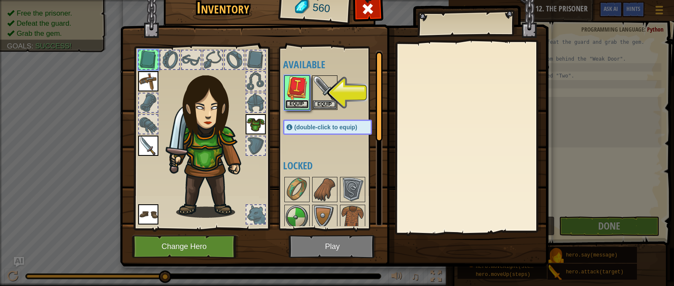
click at [296, 105] on button "Equip" at bounding box center [297, 104] width 24 height 9
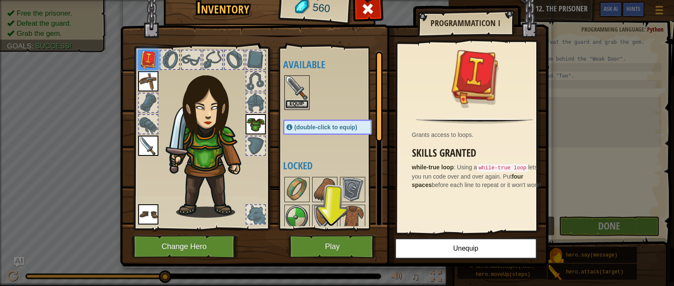
click at [294, 107] on button "Equip" at bounding box center [297, 104] width 24 height 9
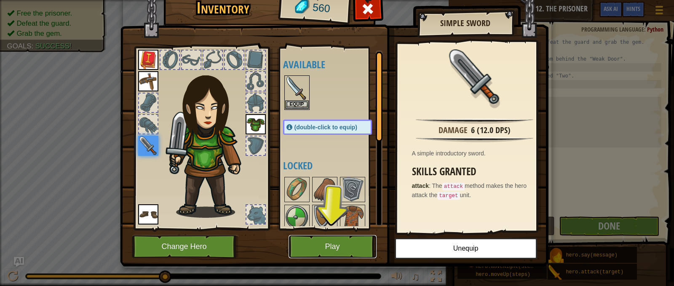
click at [336, 253] on button "Play" at bounding box center [332, 246] width 88 height 23
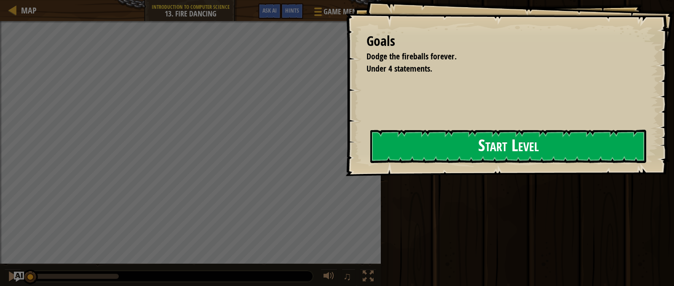
click at [403, 152] on button "Start Level" at bounding box center [508, 146] width 276 height 33
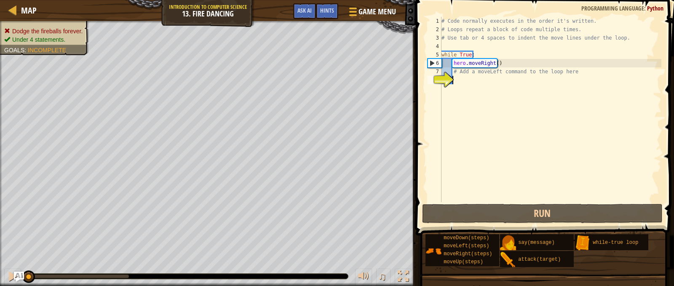
click at [507, 102] on div "# Code normally executes in the order it's written. # Loops repeat a block of c…" at bounding box center [550, 118] width 221 height 202
type textarea "h"
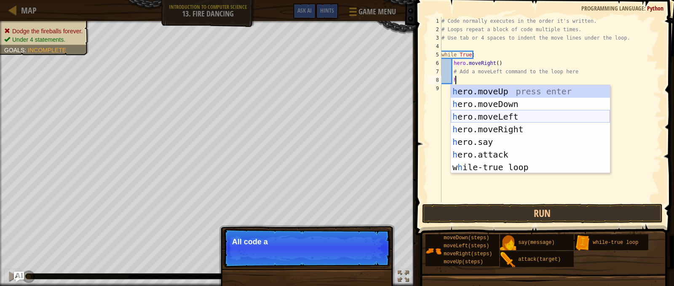
click at [504, 115] on div "h ero.moveUp press enter h ero.moveDown press enter h ero.moveLeft press enter …" at bounding box center [529, 142] width 159 height 114
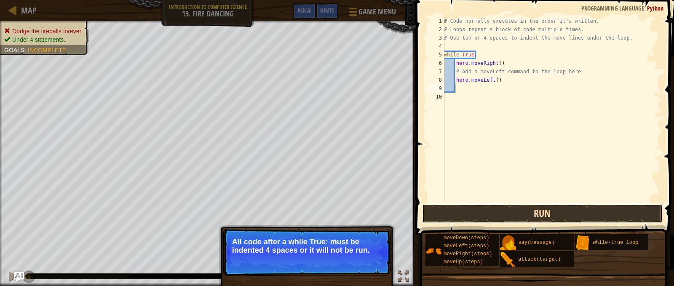
click at [535, 217] on button "Run" at bounding box center [542, 213] width 241 height 19
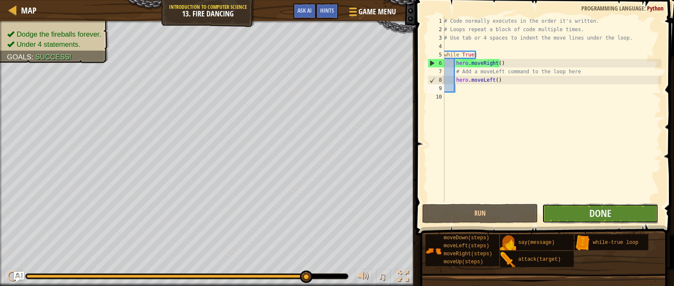
click at [586, 213] on button "Done" at bounding box center [600, 213] width 116 height 19
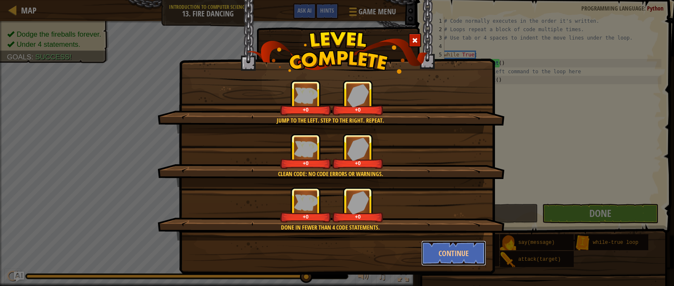
drag, startPoint x: 441, startPoint y: 250, endPoint x: 618, endPoint y: 115, distance: 222.3
click at [442, 247] on button "Continue" at bounding box center [453, 252] width 65 height 25
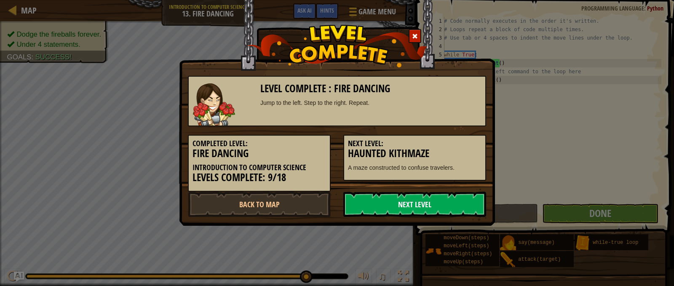
click at [428, 197] on link "Next Level" at bounding box center [414, 204] width 143 height 25
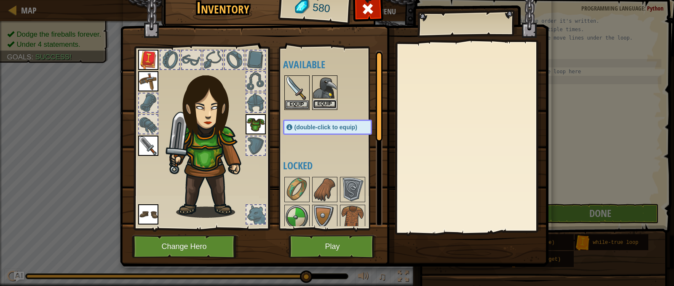
click at [324, 105] on button "Equip" at bounding box center [325, 104] width 24 height 9
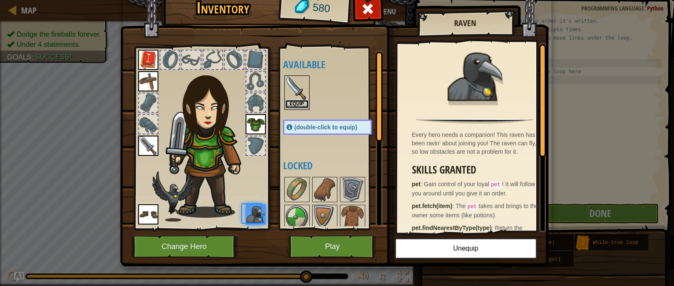
click at [296, 103] on button "Equip" at bounding box center [297, 104] width 24 height 9
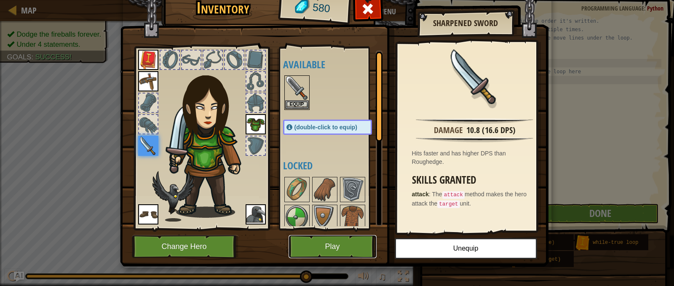
click at [329, 247] on button "Play" at bounding box center [332, 246] width 88 height 23
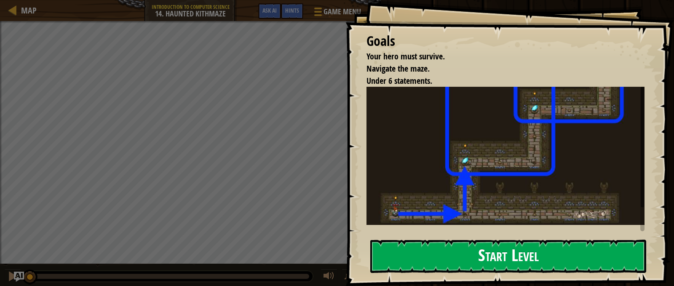
click at [506, 257] on button "Start Level" at bounding box center [508, 256] width 276 height 33
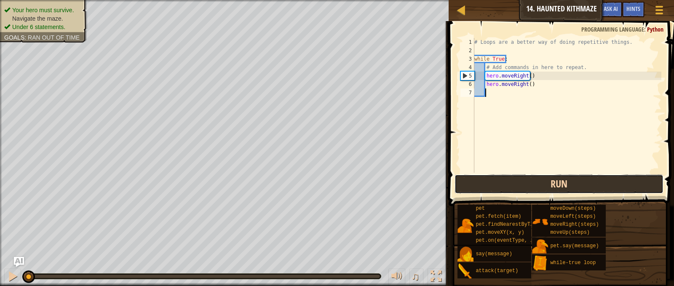
click at [534, 178] on button "Run" at bounding box center [558, 183] width 208 height 19
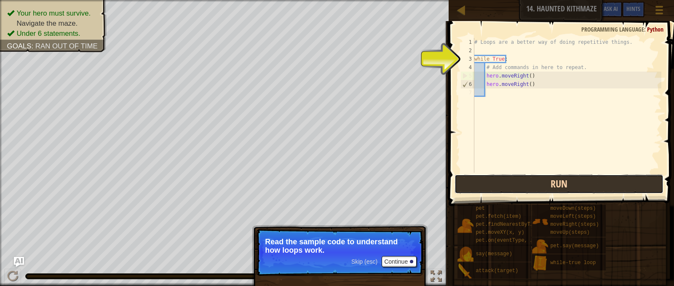
click at [574, 180] on button "Run" at bounding box center [558, 183] width 208 height 19
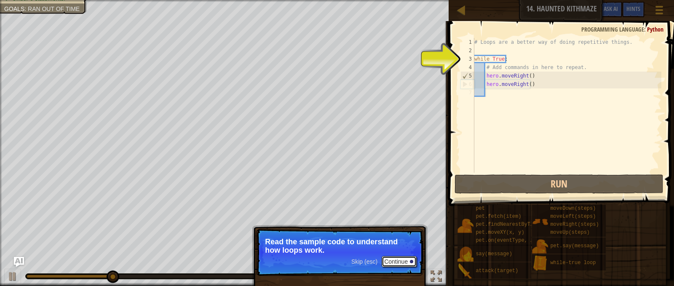
click at [395, 256] on button "Continue" at bounding box center [398, 261] width 35 height 11
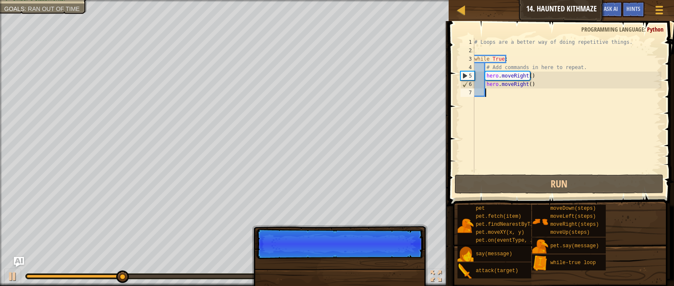
scroll to position [4, 0]
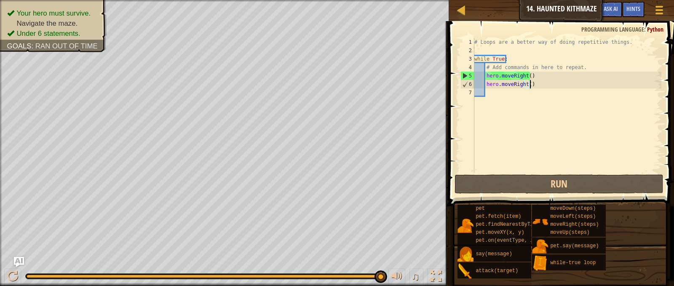
click at [545, 83] on div "# Loops are a better way of doing repetitive things. while True : # Add command…" at bounding box center [566, 114] width 189 height 152
type textarea "hero.moveRight()"
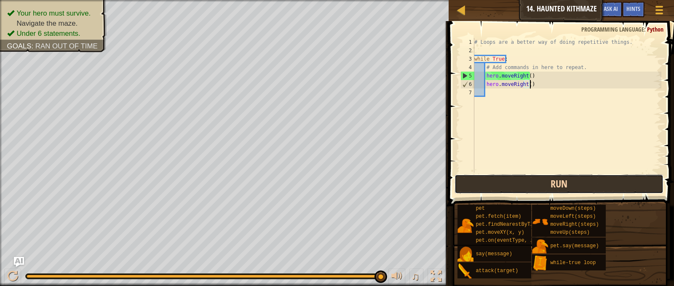
click at [617, 184] on button "Run" at bounding box center [558, 183] width 208 height 19
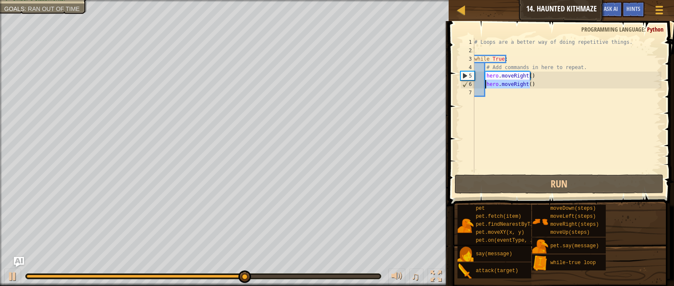
drag, startPoint x: 532, startPoint y: 84, endPoint x: 486, endPoint y: 83, distance: 45.9
click at [486, 83] on div "# Loops are a better way of doing repetitive things. while True : # Add command…" at bounding box center [566, 114] width 189 height 152
click at [540, 88] on div "# Loops are a better way of doing repetitive things. while True : # Add command…" at bounding box center [566, 114] width 189 height 152
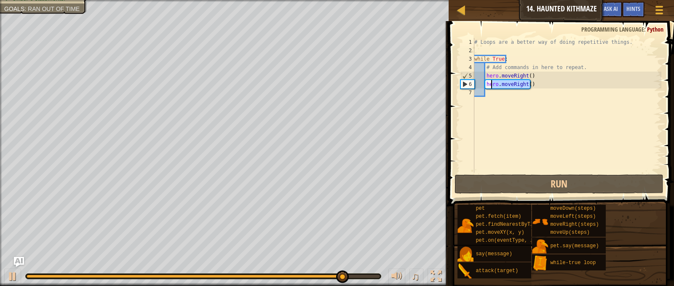
drag, startPoint x: 536, startPoint y: 85, endPoint x: 487, endPoint y: 85, distance: 49.3
click at [487, 85] on div "# Loops are a better way of doing repetitive things. while True : # Add command…" at bounding box center [566, 114] width 189 height 152
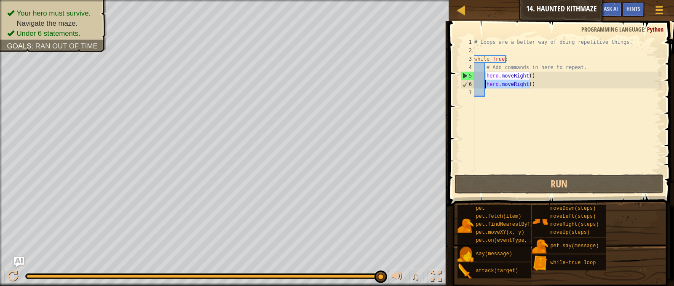
drag, startPoint x: 529, startPoint y: 85, endPoint x: 481, endPoint y: 85, distance: 48.4
click at [482, 85] on div "# Loops are a better way of doing repetitive things. while True : # Add command…" at bounding box center [566, 114] width 189 height 152
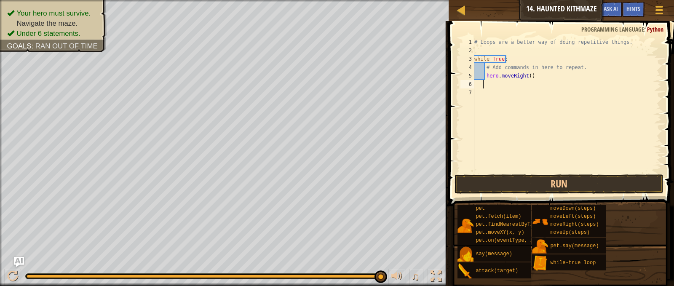
type textarea "h"
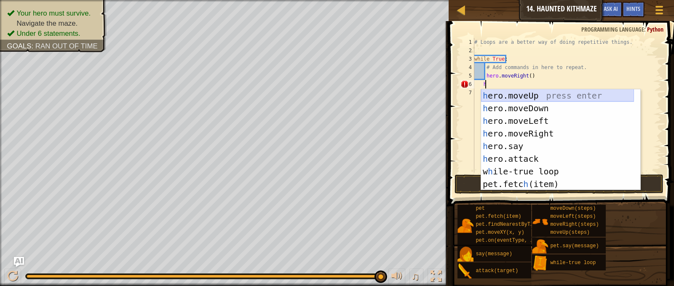
click at [568, 96] on div "h ero.moveUp press enter h ero.moveDown press enter h ero.moveLeft press enter …" at bounding box center [557, 152] width 153 height 126
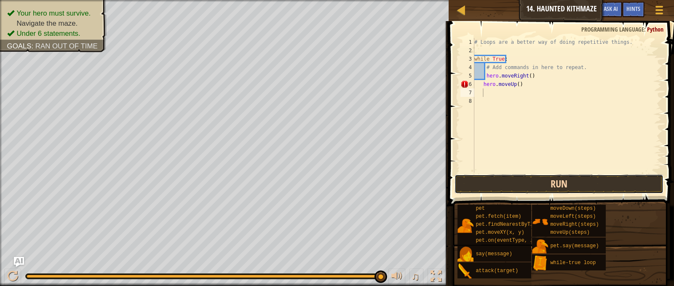
click at [558, 181] on button "Run" at bounding box center [558, 183] width 208 height 19
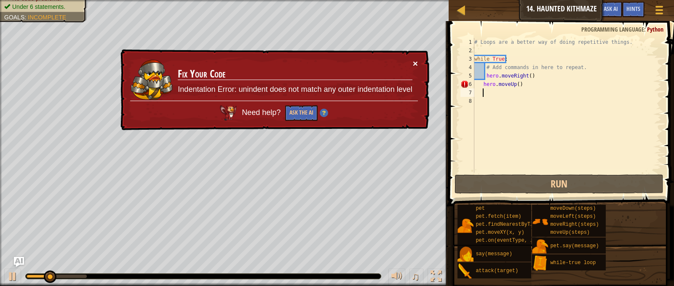
click at [415, 62] on button "×" at bounding box center [415, 63] width 5 height 9
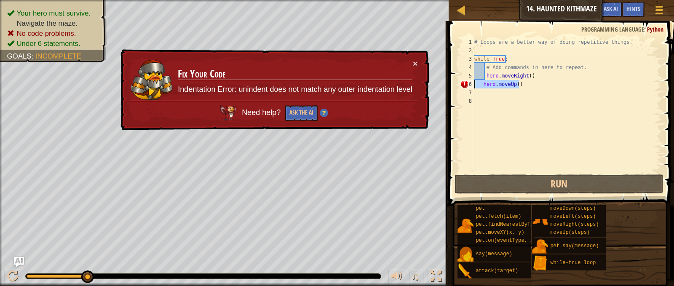
drag, startPoint x: 527, startPoint y: 84, endPoint x: 460, endPoint y: 88, distance: 67.5
click at [460, 88] on div "1 2 3 4 5 6 7 8 # Loops are a better way of doing repetitive things. while True…" at bounding box center [559, 105] width 202 height 135
type textarea "hero.moveUp()"
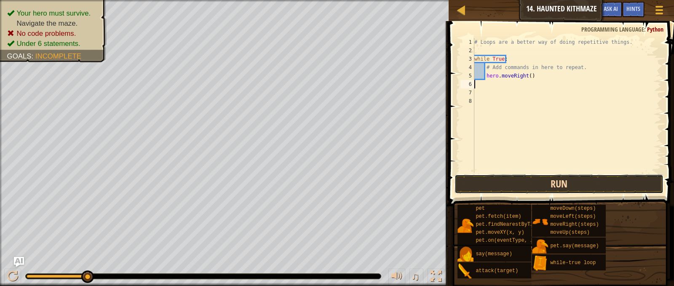
click at [587, 189] on button "Run" at bounding box center [558, 183] width 208 height 19
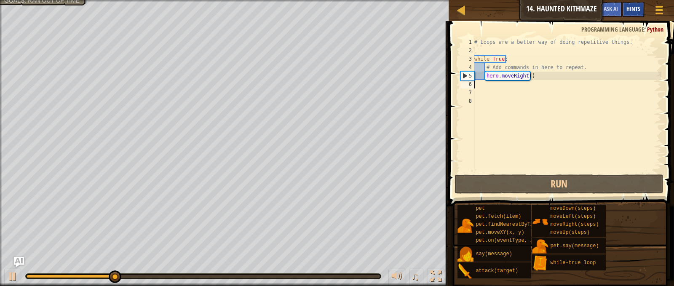
click at [635, 7] on span "Hints" at bounding box center [633, 9] width 14 height 8
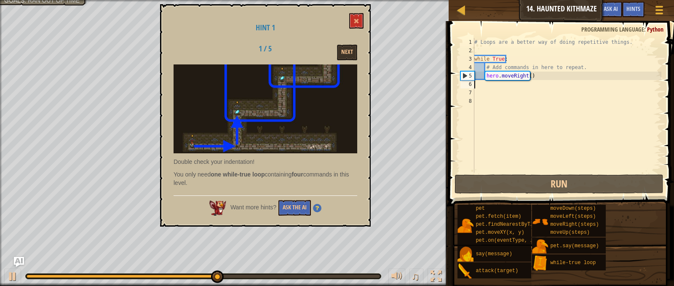
click at [336, 53] on div "Next" at bounding box center [330, 53] width 65 height 16
click at [346, 50] on button "Next" at bounding box center [347, 53] width 20 height 16
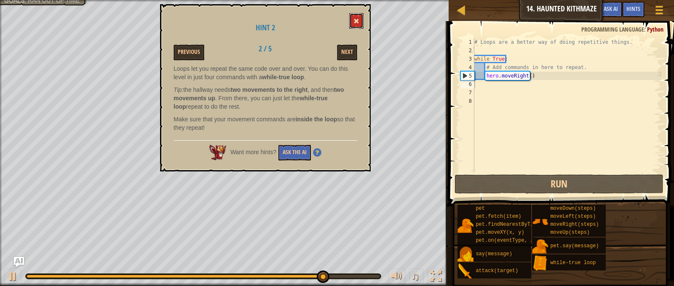
click at [361, 25] on button at bounding box center [356, 21] width 14 height 16
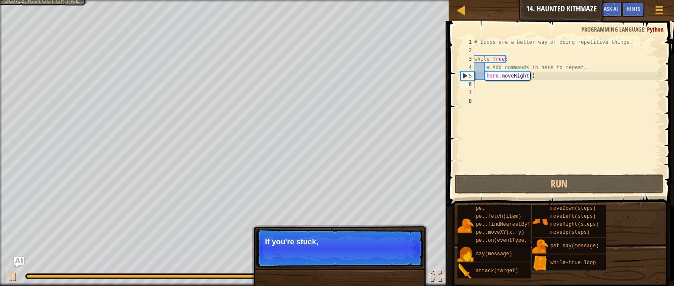
click at [487, 88] on div "# Loops are a better way of doing repetitive things. while True : # Add command…" at bounding box center [566, 114] width 189 height 152
click at [485, 84] on div "# Loops are a better way of doing repetitive things. while True : # Add command…" at bounding box center [566, 114] width 189 height 152
type textarea "h"
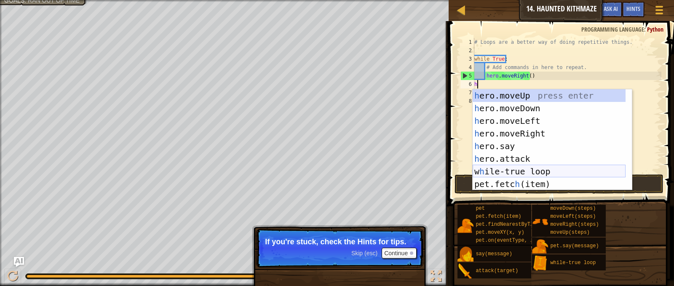
click at [521, 170] on div "h ero.moveUp press enter h ero.moveDown press enter h ero.moveLeft press enter …" at bounding box center [548, 152] width 153 height 126
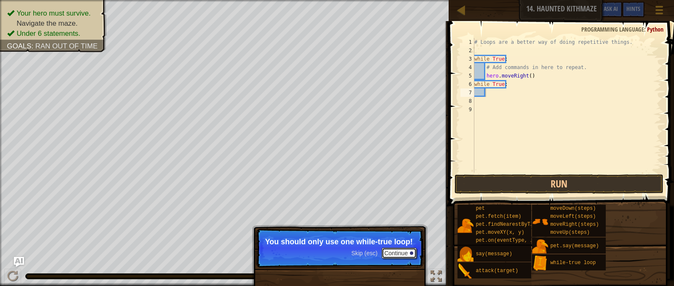
click at [402, 257] on button "Continue" at bounding box center [398, 253] width 35 height 11
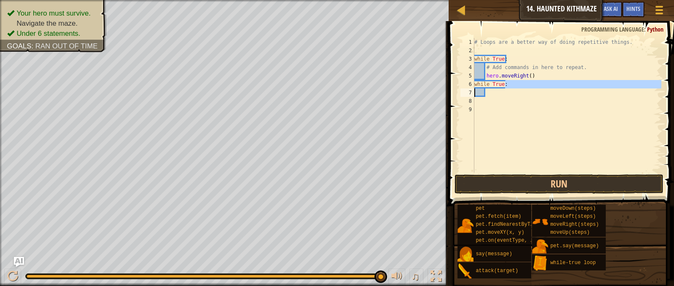
drag, startPoint x: 511, startPoint y: 83, endPoint x: 474, endPoint y: 89, distance: 37.6
click at [474, 89] on div "# Loops are a better way of doing repetitive things. while True : # Add command…" at bounding box center [566, 114] width 189 height 152
click at [497, 83] on div "# Loops are a better way of doing repetitive things. while True : # Add command…" at bounding box center [566, 114] width 189 height 152
click at [504, 84] on div "# Loops are a better way of doing repetitive things. while True : # Add command…" at bounding box center [566, 114] width 189 height 152
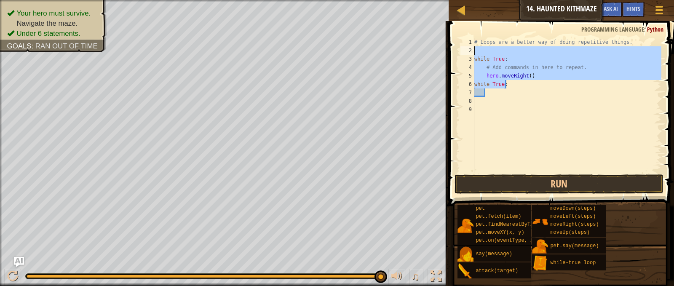
drag, startPoint x: 501, startPoint y: 80, endPoint x: 476, endPoint y: 52, distance: 37.3
click at [473, 51] on div "while True: 1 2 3 4 5 6 7 8 9 # Loops are a better way of doing repetitive thin…" at bounding box center [559, 105] width 202 height 135
type textarea "while True:"
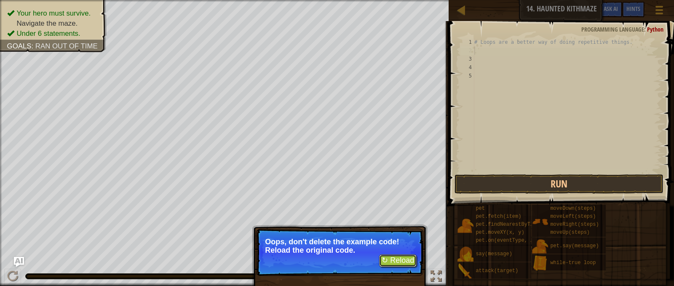
click at [399, 262] on button "↻ Reload" at bounding box center [397, 260] width 37 height 13
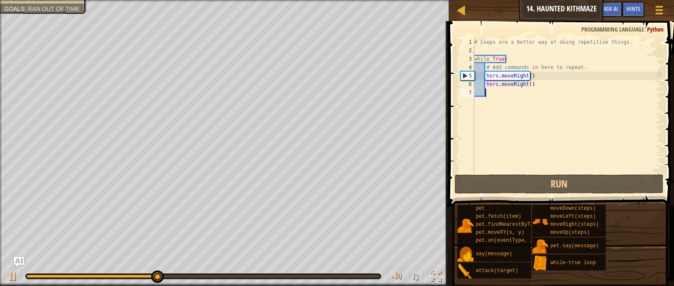
scroll to position [4, 1]
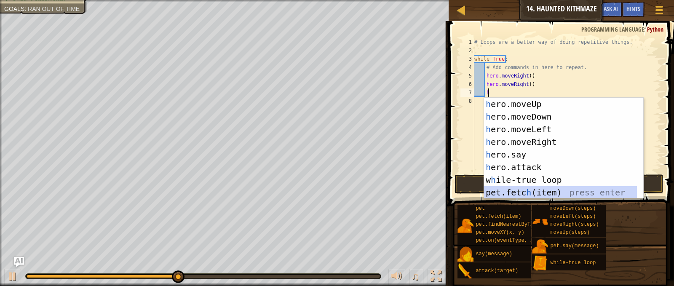
click at [533, 189] on div "h ero.moveUp press enter h ero.moveDown press enter h ero.moveLeft press enter …" at bounding box center [560, 161] width 153 height 126
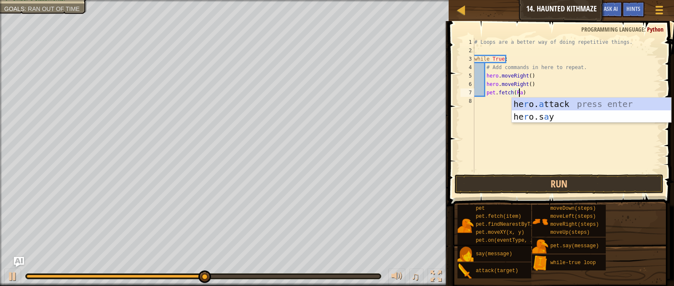
scroll to position [4, 4]
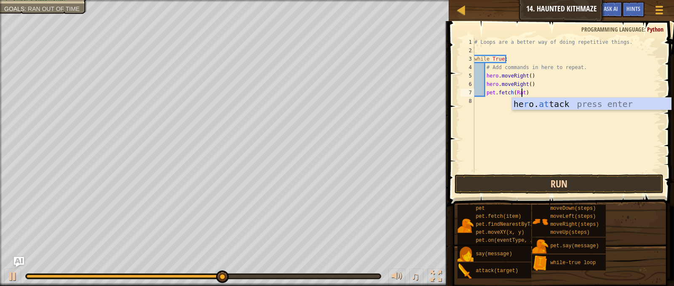
type textarea "pet.fetch(Rat)"
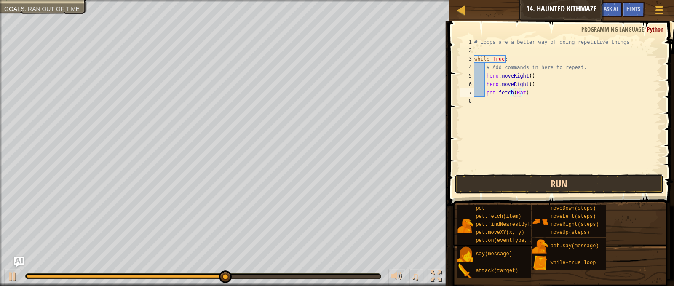
click at [554, 180] on button "Run" at bounding box center [558, 183] width 208 height 19
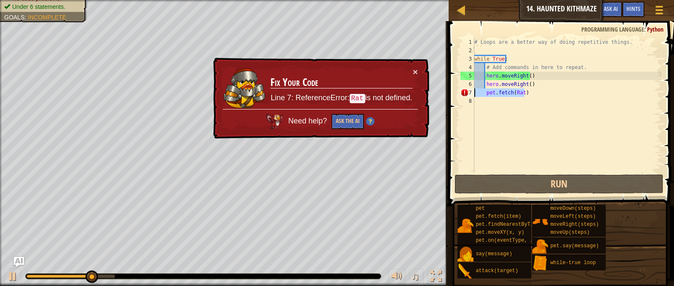
drag, startPoint x: 527, startPoint y: 96, endPoint x: 458, endPoint y: 96, distance: 68.2
click at [458, 96] on div "pet.fetch(Rat) 1 2 3 4 5 6 7 8 # Loops are a better way of doing repetitive thi…" at bounding box center [559, 105] width 202 height 135
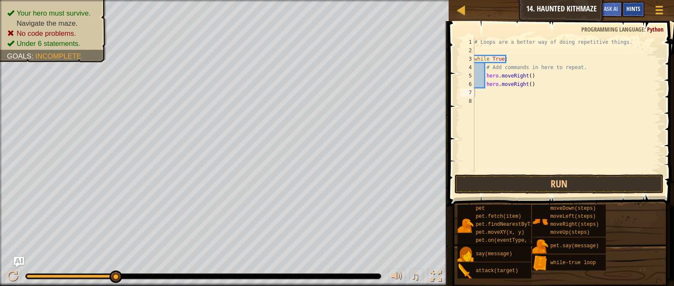
click at [626, 13] on div "Hints" at bounding box center [633, 10] width 22 height 16
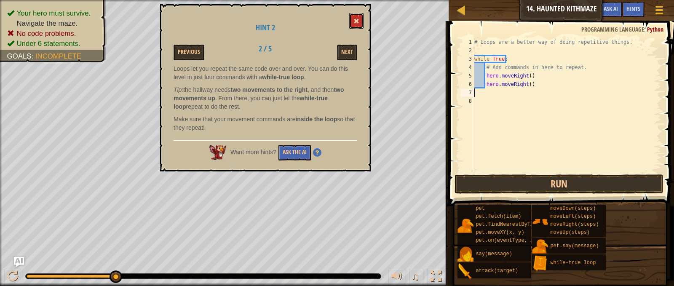
click at [356, 26] on button at bounding box center [356, 21] width 14 height 16
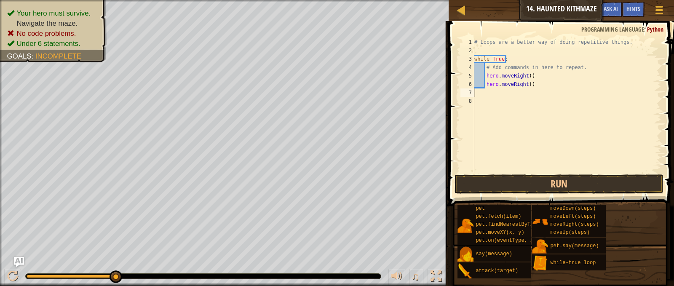
type textarea "hero.moveRight()"
drag, startPoint x: 530, startPoint y: 87, endPoint x: 464, endPoint y: 85, distance: 65.7
click at [464, 85] on div "hero.moveRight() 1 2 3 4 5 6 7 8 # Loops are a better way of doing repetitive t…" at bounding box center [559, 105] width 202 height 135
click at [530, 87] on div "# Loops are a better way of doing repetitive things. while True : # Add command…" at bounding box center [566, 114] width 189 height 152
drag, startPoint x: 530, startPoint y: 87, endPoint x: 469, endPoint y: 85, distance: 61.1
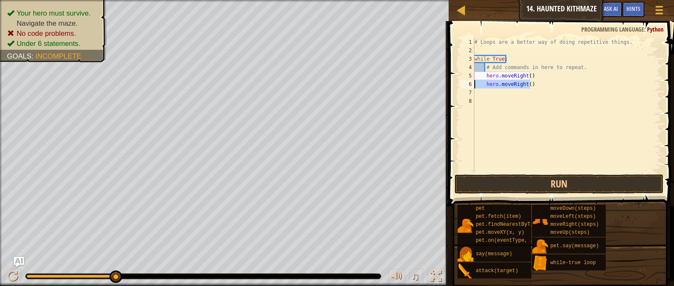
click at [469, 85] on div "hero.moveRight() 1 2 3 4 5 6 7 8 # Loops are a better way of doing repetitive t…" at bounding box center [559, 105] width 202 height 135
click at [526, 76] on div "# Loops are a better way of doing repetitive things. while True : # Add command…" at bounding box center [566, 114] width 189 height 152
type textarea "hero.moveRight(2)"
click at [501, 81] on div "# Loops are a better way of doing repetitive things. while True : # Add command…" at bounding box center [566, 114] width 189 height 152
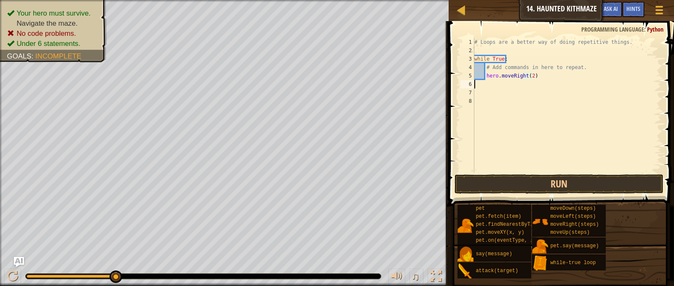
scroll to position [4, 0]
click at [548, 191] on button "Run" at bounding box center [558, 183] width 208 height 19
